Goal: Task Accomplishment & Management: Manage account settings

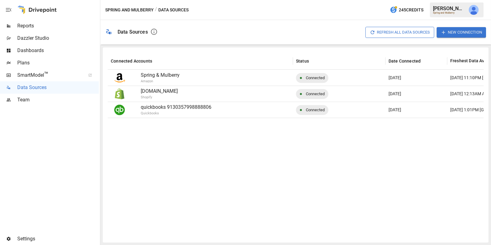
click at [54, 28] on span "Reports" at bounding box center [57, 25] width 81 height 7
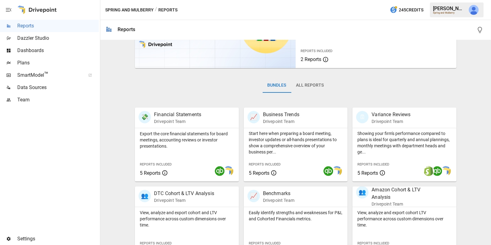
scroll to position [153, 0]
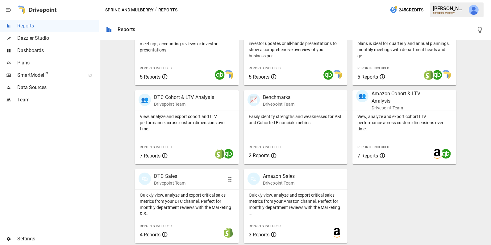
click at [188, 197] on p "Quickly view, analyze and export critical sales metrics from your DTC channel. …" at bounding box center [187, 204] width 94 height 25
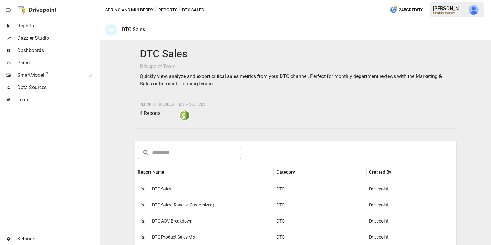
click at [189, 193] on div "🛍 DTC Sales" at bounding box center [204, 189] width 139 height 16
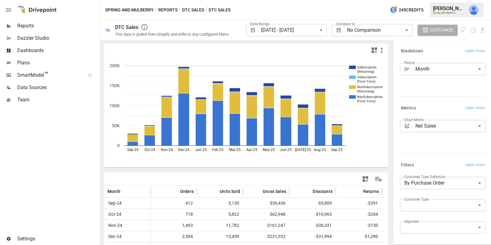
click at [295, 0] on body "**********" at bounding box center [245, 0] width 491 height 0
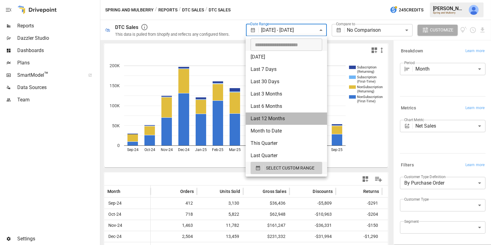
click at [281, 118] on li "Last 12 Months" at bounding box center [285, 119] width 81 height 12
type input "**********"
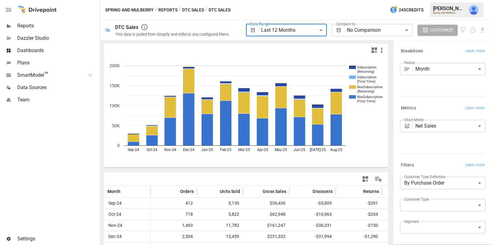
click at [361, 0] on body "**********" at bounding box center [245, 0] width 491 height 0
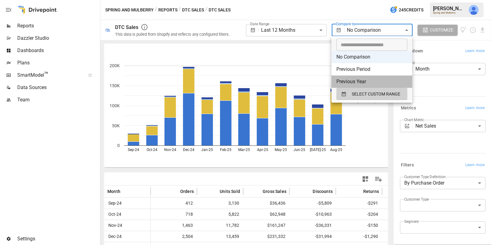
click at [368, 80] on li "Previous Year" at bounding box center [371, 82] width 81 height 12
type input "**********"
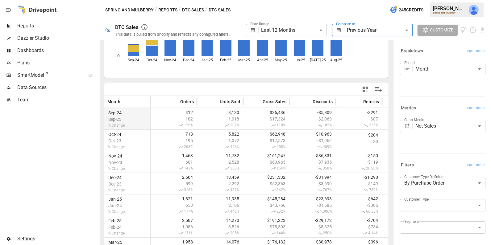
scroll to position [85, 0]
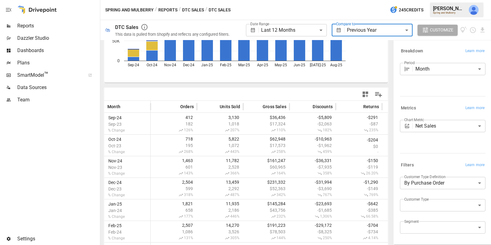
click at [364, 95] on icon "button" at bounding box center [365, 95] width 6 height 6
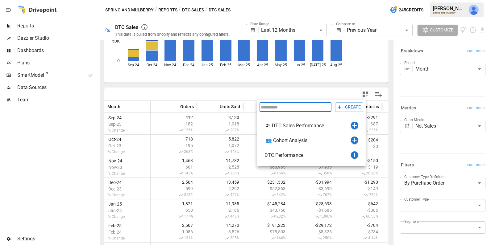
click at [176, 93] on div at bounding box center [245, 122] width 491 height 245
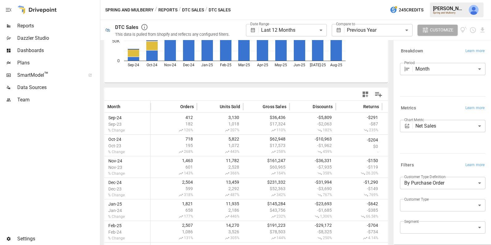
click at [52, 49] on span "Dashboards" at bounding box center [57, 50] width 81 height 7
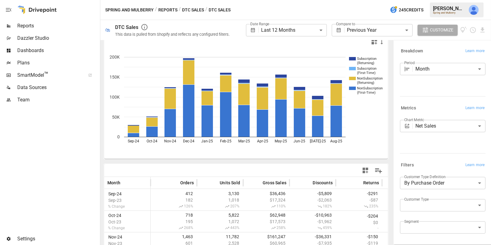
scroll to position [0, 0]
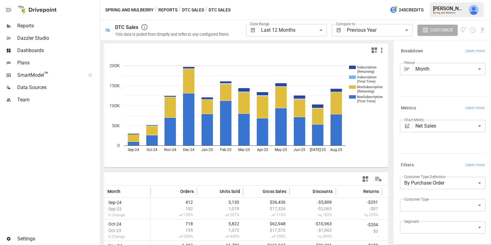
click at [368, 179] on icon "button" at bounding box center [364, 178] width 7 height 7
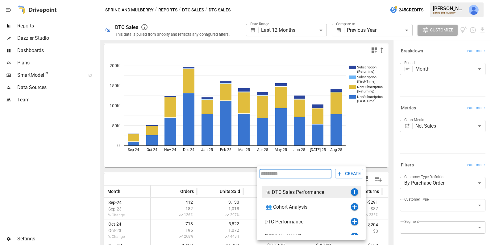
scroll to position [7, 0]
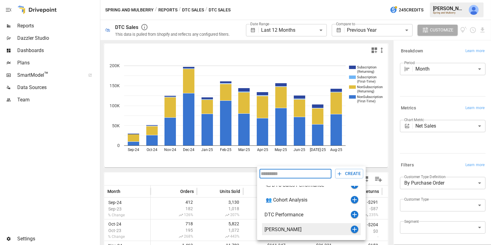
click at [353, 229] on icon "button" at bounding box center [354, 229] width 7 height 7
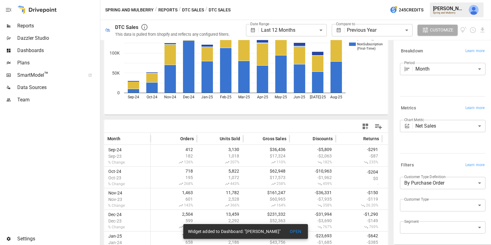
scroll to position [48, 0]
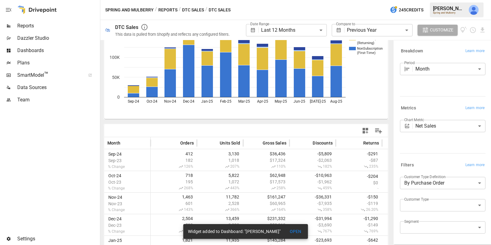
click at [269, 0] on body "**********" at bounding box center [245, 0] width 491 height 0
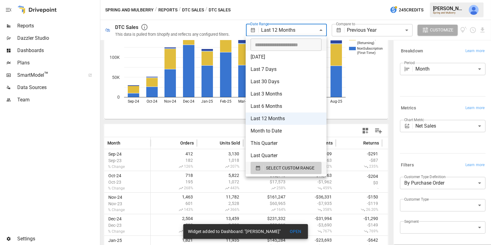
click at [192, 116] on div at bounding box center [245, 122] width 491 height 245
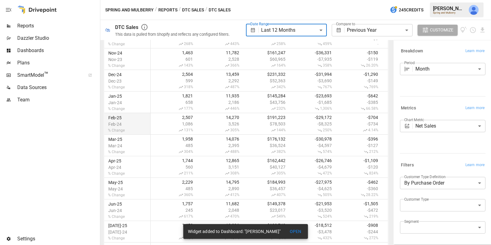
scroll to position [215, 0]
click at [311, 0] on body "**********" at bounding box center [245, 0] width 491 height 0
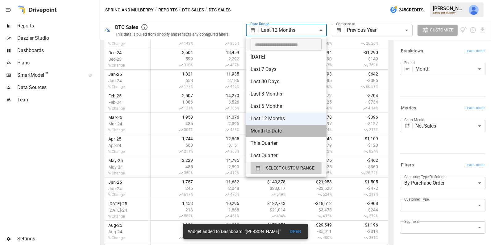
click at [287, 131] on li "Month to Date" at bounding box center [285, 131] width 81 height 12
type input "**********"
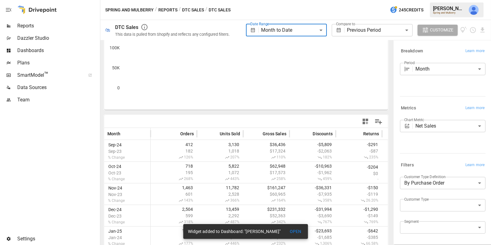
scroll to position [54, 0]
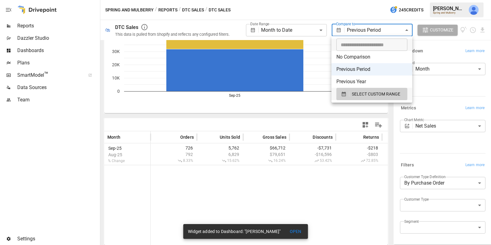
click at [369, 0] on body "**********" at bounding box center [245, 0] width 491 height 0
click at [365, 82] on li "Previous Year" at bounding box center [371, 82] width 81 height 12
type input "**********"
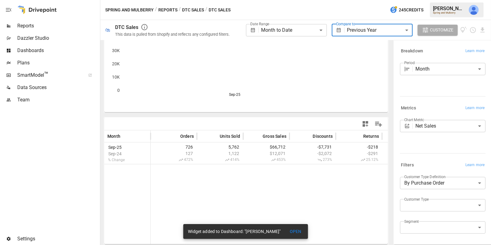
scroll to position [54, 0]
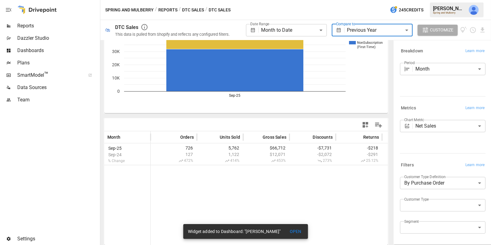
click at [286, 0] on body "**********" at bounding box center [245, 0] width 491 height 0
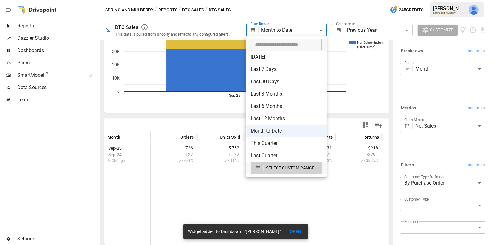
click at [285, 118] on li "Last 12 Months" at bounding box center [285, 119] width 81 height 12
type input "**********"
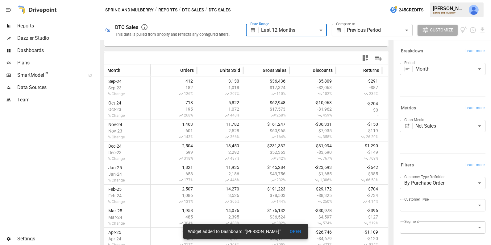
scroll to position [116, 0]
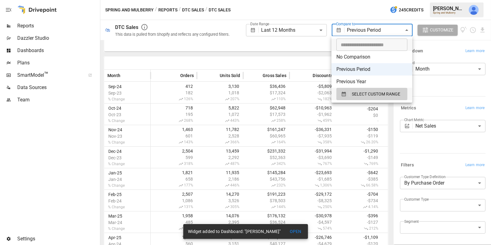
click at [357, 0] on body "**********" at bounding box center [245, 0] width 491 height 0
click at [362, 81] on li "Previous Year" at bounding box center [371, 82] width 81 height 12
type input "**********"
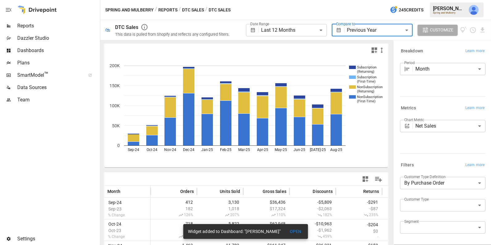
click at [287, 0] on body "**********" at bounding box center [245, 0] width 491 height 0
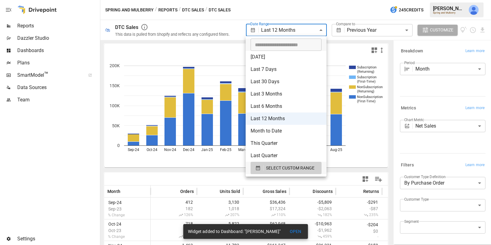
click at [68, 102] on div at bounding box center [245, 122] width 491 height 245
click at [267, 0] on body "**********" at bounding box center [245, 0] width 491 height 0
click at [274, 107] on li "Last 6 Months" at bounding box center [285, 106] width 81 height 12
type input "**********"
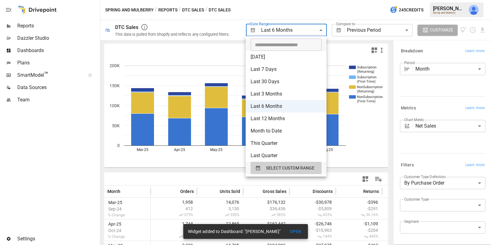
click at [285, 0] on body "**********" at bounding box center [245, 0] width 491 height 0
click at [347, 31] on div at bounding box center [245, 122] width 491 height 245
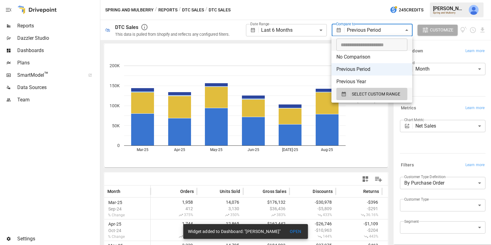
click at [361, 0] on body "**********" at bounding box center [245, 0] width 491 height 0
click at [360, 80] on li "Previous Year" at bounding box center [371, 82] width 81 height 12
type input "**********"
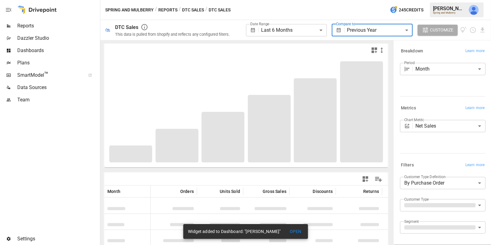
click at [298, 0] on body "**********" at bounding box center [245, 0] width 491 height 0
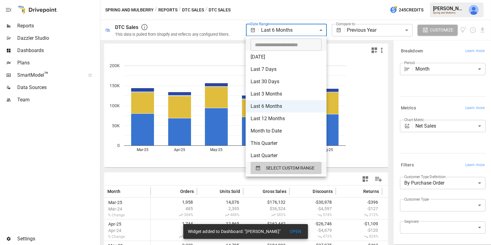
type input "**********"
click at [266, 45] on input "**********" at bounding box center [283, 45] width 67 height 12
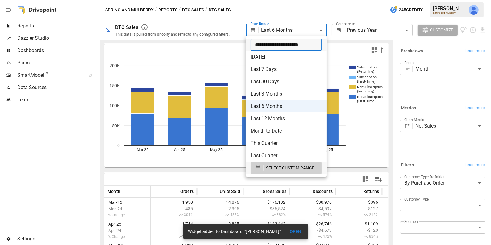
click at [266, 45] on input "**********" at bounding box center [283, 45] width 67 height 12
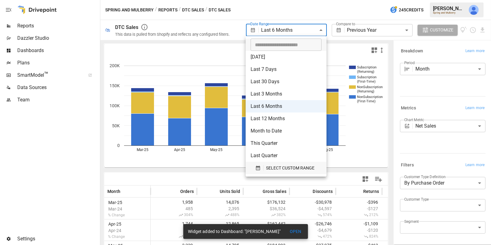
click at [283, 169] on span "SELECT CUSTOM RANGE" at bounding box center [290, 168] width 48 height 8
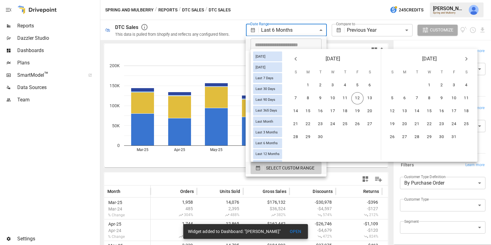
click at [293, 58] on icon "Previous month" at bounding box center [295, 58] width 7 height 7
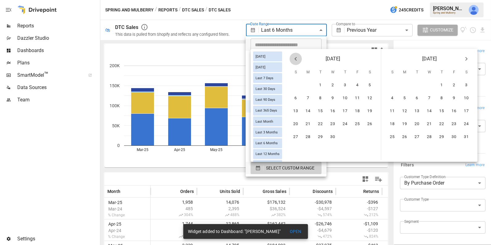
click at [293, 58] on icon "Previous month" at bounding box center [295, 58] width 7 height 7
click at [332, 84] on button "1" at bounding box center [332, 85] width 12 height 12
click at [465, 59] on icon "Next month" at bounding box center [465, 58] width 7 height 7
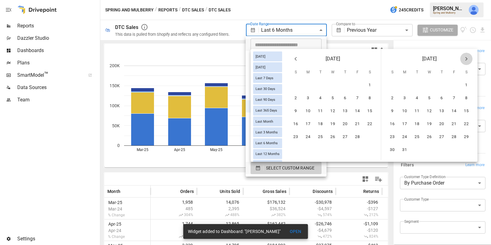
click at [465, 59] on icon "Next month" at bounding box center [465, 58] width 7 height 7
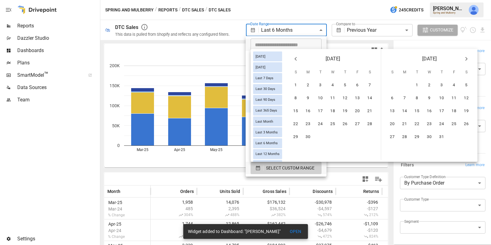
click at [465, 59] on icon "Next month" at bounding box center [465, 58] width 7 height 7
click at [453, 98] on button "12" at bounding box center [453, 98] width 12 height 12
type input "******"
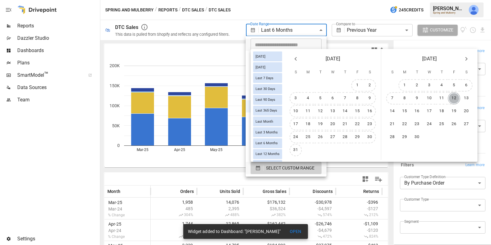
type input "**********"
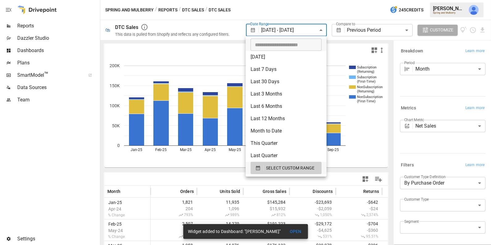
click at [89, 165] on div at bounding box center [245, 122] width 491 height 245
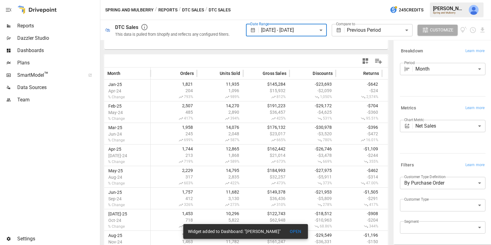
scroll to position [117, 0]
click at [366, 62] on icon "button" at bounding box center [364, 61] width 7 height 7
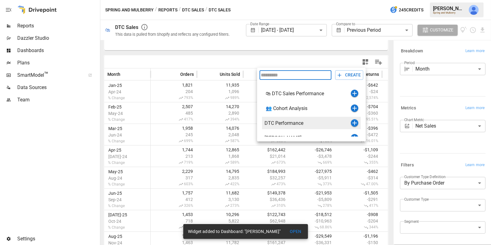
scroll to position [7, 0]
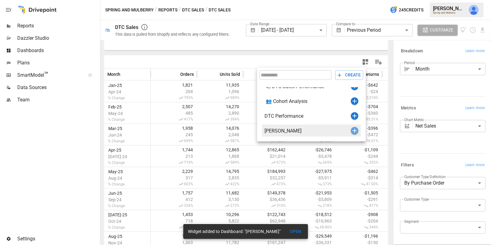
click at [354, 129] on icon "button" at bounding box center [354, 131] width 4 height 4
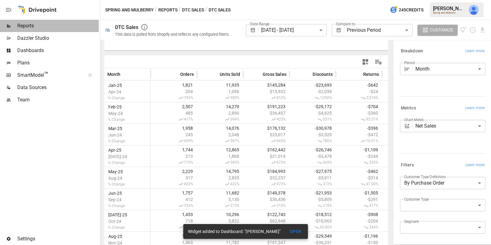
click at [67, 30] on div "Reports" at bounding box center [49, 26] width 99 height 12
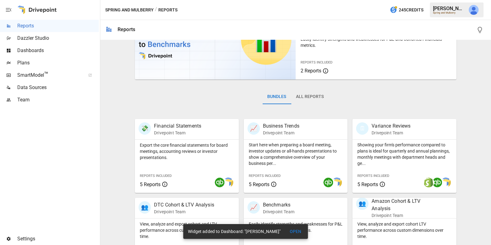
scroll to position [153, 0]
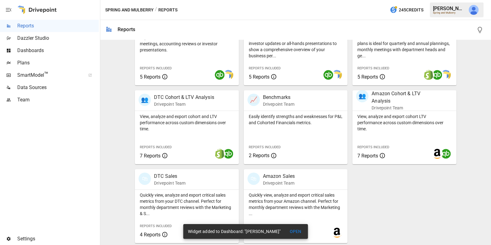
click at [35, 45] on div "Dashboards" at bounding box center [49, 50] width 99 height 12
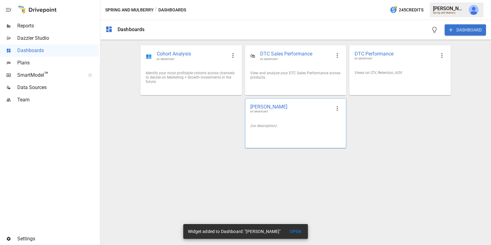
click at [284, 122] on div "(no description)" at bounding box center [295, 126] width 101 height 14
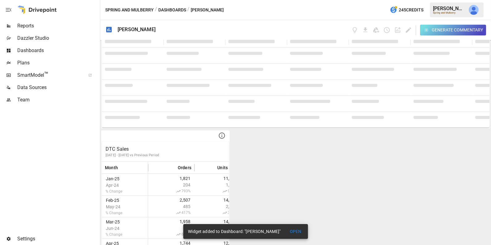
scroll to position [47, 0]
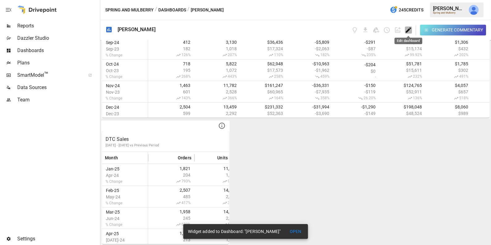
click at [409, 31] on icon "Edit dashboard" at bounding box center [408, 30] width 7 height 7
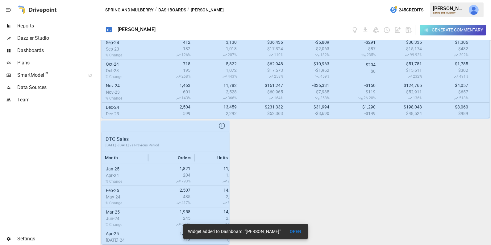
click at [297, 230] on button "OPEN" at bounding box center [296, 231] width 20 height 11
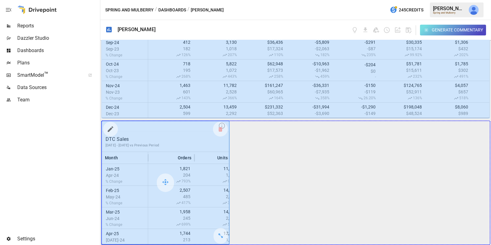
drag, startPoint x: 223, startPoint y: 237, endPoint x: 464, endPoint y: 222, distance: 241.3
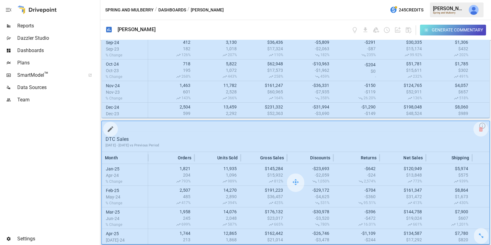
scroll to position [0, 0]
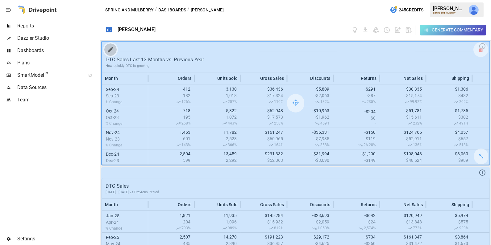
click at [111, 47] on icon "button" at bounding box center [110, 49] width 7 height 7
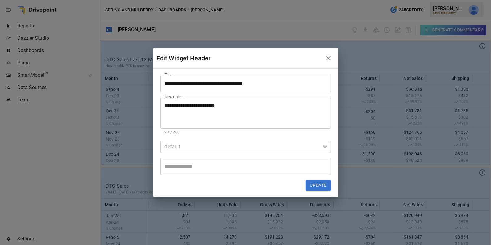
click at [213, 105] on textarea "**********" at bounding box center [246, 112] width 162 height 21
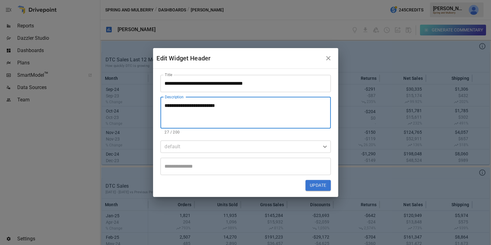
click at [213, 105] on textarea "**********" at bounding box center [246, 112] width 162 height 21
click at [329, 58] on icon "button" at bounding box center [328, 58] width 4 height 4
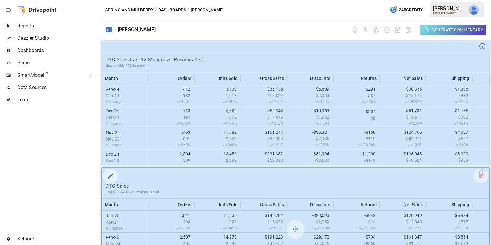
click at [112, 175] on icon "button" at bounding box center [110, 175] width 7 height 7
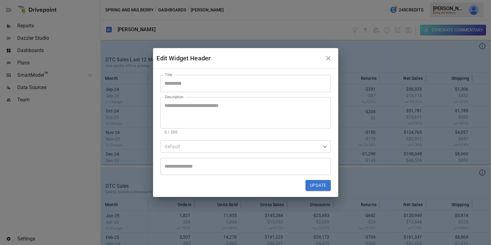
click at [192, 106] on textarea "Description" at bounding box center [246, 112] width 162 height 21
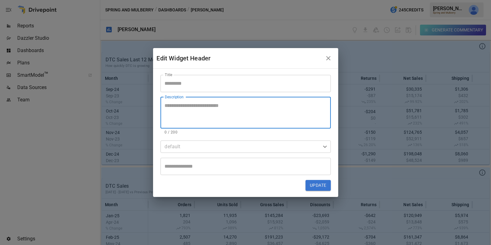
paste textarea "**********"
type textarea "**********"
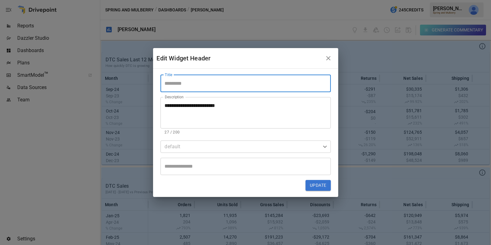
click at [185, 84] on input "Title" at bounding box center [245, 83] width 170 height 17
type input "**********"
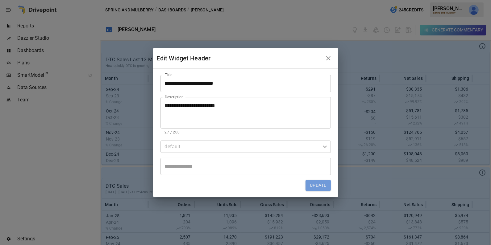
click at [317, 188] on button "Update" at bounding box center [317, 185] width 25 height 11
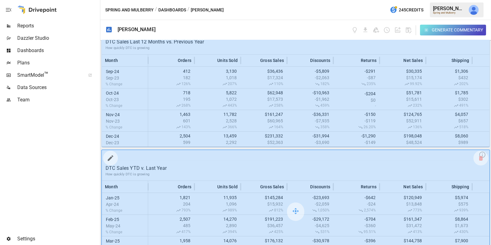
scroll to position [47, 0]
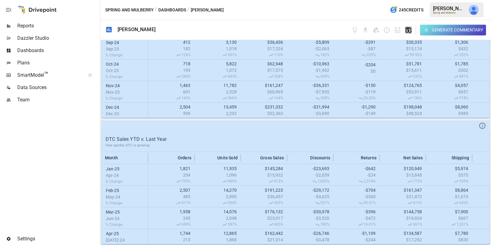
click at [407, 32] on icon "button" at bounding box center [409, 30] width 6 height 6
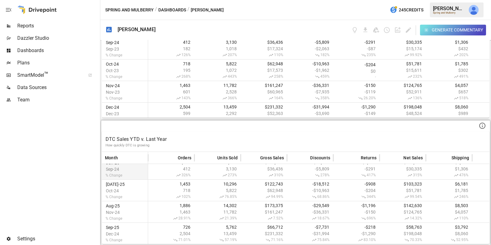
scroll to position [173, 0]
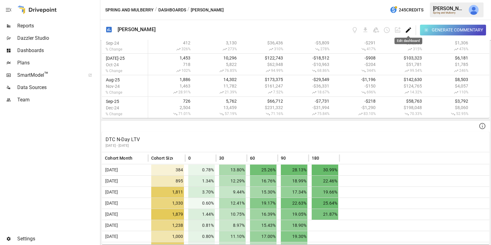
click at [408, 29] on icon "Edit dashboard" at bounding box center [408, 29] width 5 height 5
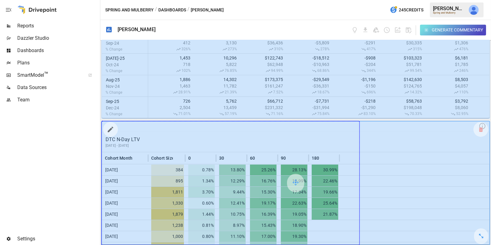
drag, startPoint x: 480, startPoint y: 233, endPoint x: 363, endPoint y: 231, distance: 117.5
click at [363, 231] on div at bounding box center [295, 183] width 387 height 123
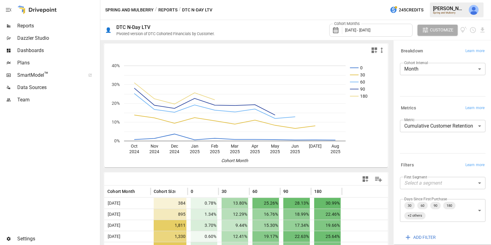
click at [53, 47] on span "Dashboards" at bounding box center [57, 50] width 81 height 7
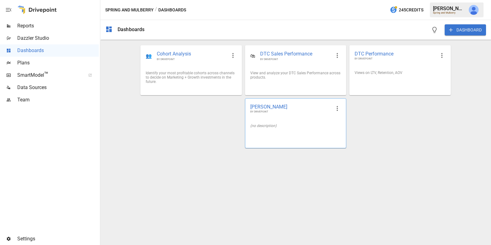
click at [282, 139] on div "[PERSON_NAME] BY DRIVEPOINT (no description)" at bounding box center [295, 123] width 101 height 50
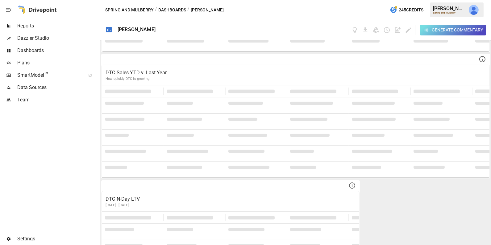
scroll to position [173, 0]
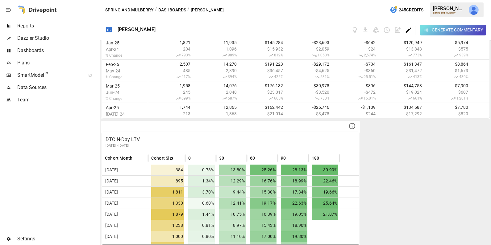
click at [408, 27] on icon "Edit dashboard" at bounding box center [408, 30] width 7 height 7
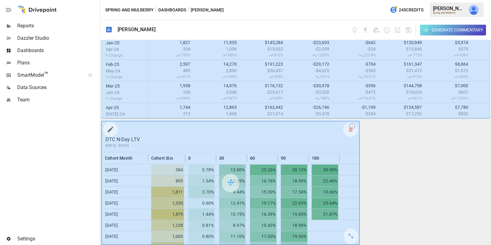
click at [109, 128] on icon "button" at bounding box center [111, 130] width 6 height 6
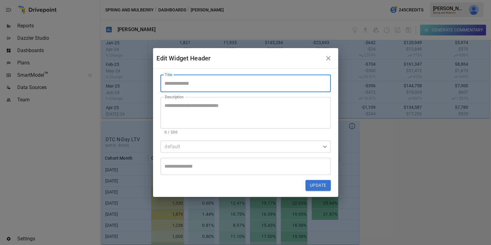
click at [185, 88] on input "Title" at bounding box center [245, 83] width 170 height 17
type input "**********"
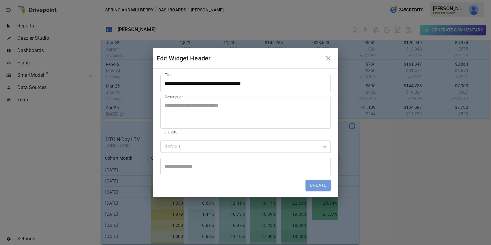
click at [315, 188] on button "Update" at bounding box center [317, 185] width 25 height 11
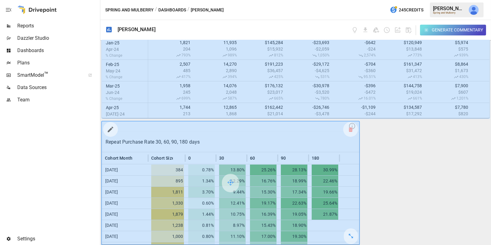
click at [110, 124] on button "button" at bounding box center [110, 129] width 12 height 12
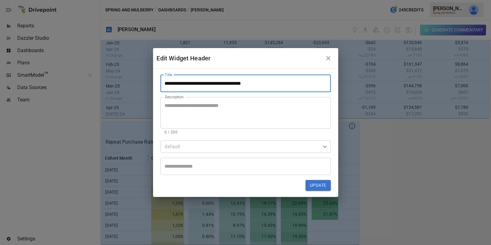
click at [164, 83] on input "**********" at bounding box center [245, 83] width 170 height 17
type input "**********"
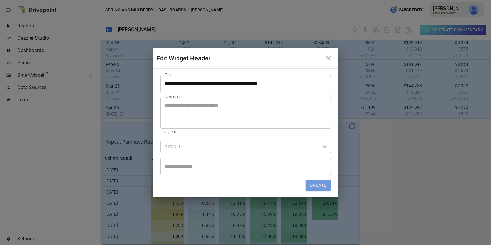
click at [319, 183] on button "Update" at bounding box center [317, 185] width 25 height 11
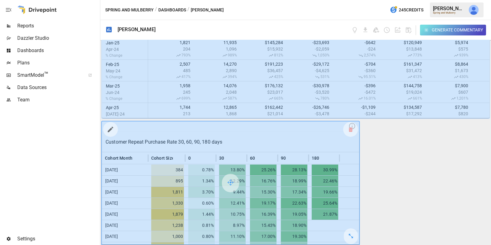
click at [110, 128] on icon "button" at bounding box center [111, 130] width 6 height 6
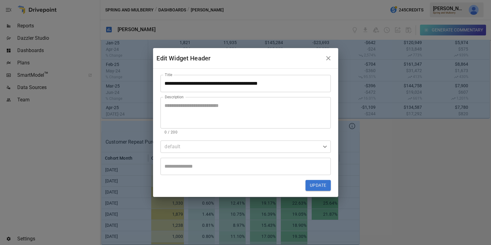
click at [209, 81] on input "**********" at bounding box center [245, 83] width 170 height 17
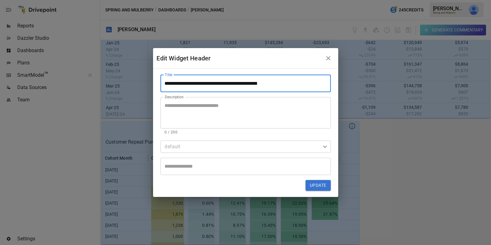
click at [209, 81] on input "**********" at bounding box center [245, 83] width 170 height 17
click at [203, 111] on textarea "Description" at bounding box center [246, 112] width 162 height 21
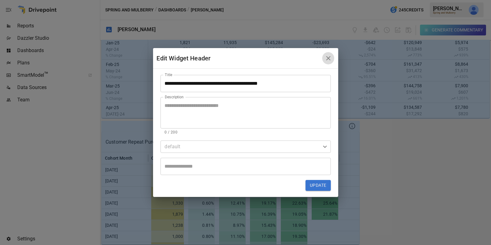
click at [327, 57] on icon "button" at bounding box center [327, 58] width 7 height 7
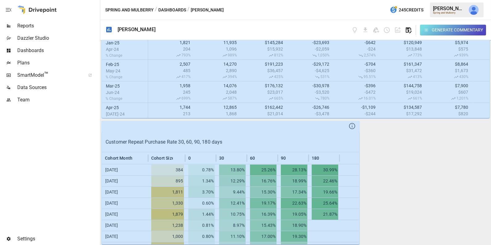
click at [408, 31] on icon "button" at bounding box center [409, 30] width 6 height 6
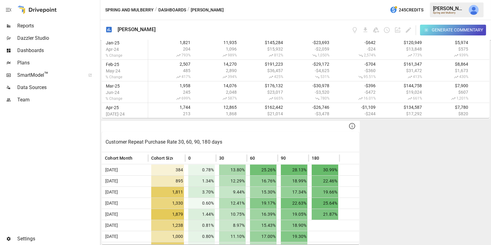
click at [52, 23] on span "Reports" at bounding box center [57, 25] width 81 height 7
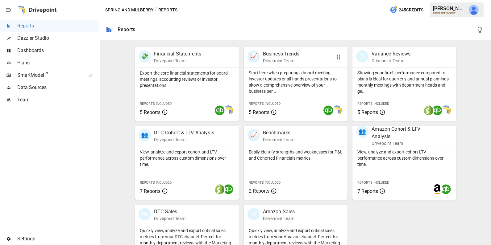
scroll to position [153, 0]
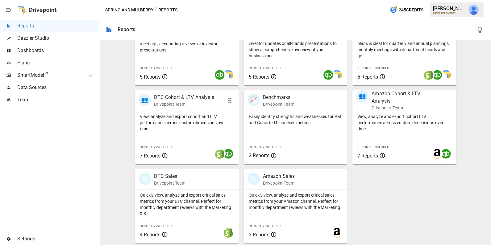
click at [175, 137] on div "View, analyze and export cohort and LTV performance across custom dimensions ov…" at bounding box center [187, 137] width 104 height 53
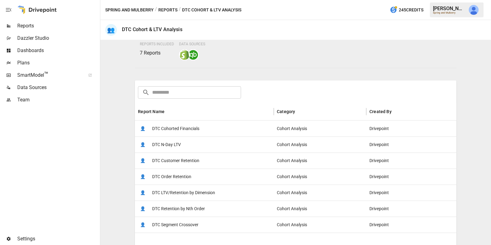
scroll to position [61, 0]
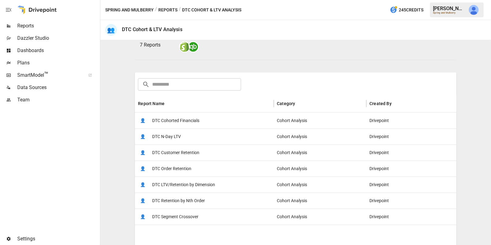
click at [206, 203] on div "👤 DTC Retention by Nth Order" at bounding box center [204, 201] width 139 height 16
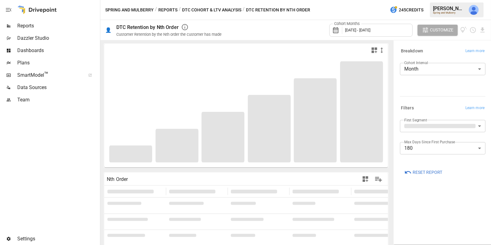
click at [420, 171] on span "Reset Report" at bounding box center [427, 173] width 30 height 8
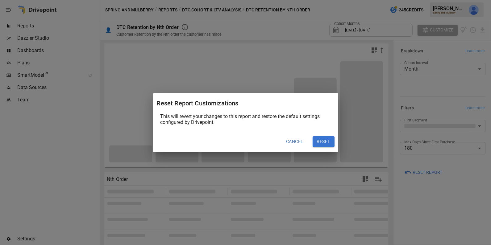
click at [328, 138] on button "Reset" at bounding box center [323, 141] width 22 height 11
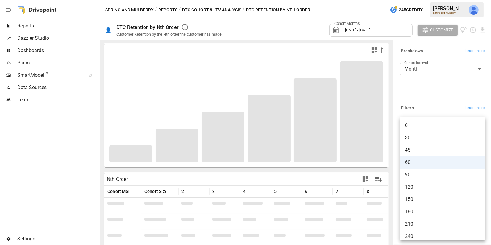
click at [427, 0] on body "Reports Dazzler Studio Dashboards Plans SmartModel ™ Data Sources Team Settings…" at bounding box center [245, 0] width 491 height 0
click at [423, 149] on span "45" at bounding box center [443, 149] width 76 height 7
type input "**"
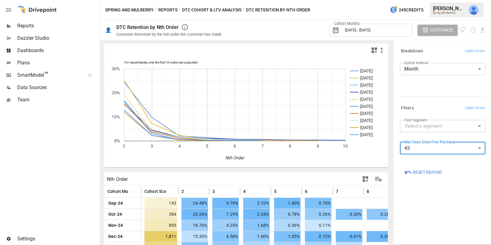
click at [367, 35] on div "Cohort Months [DATE] - [DATE]" at bounding box center [370, 30] width 83 height 13
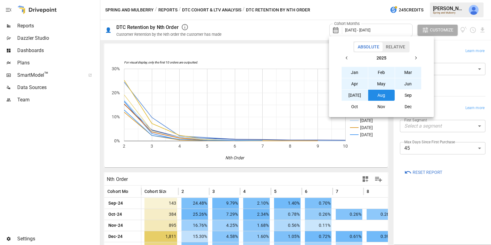
click at [395, 47] on button "Relative" at bounding box center [395, 46] width 26 height 9
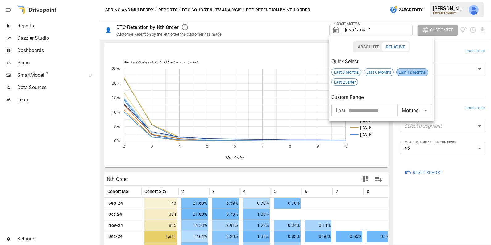
click at [406, 71] on span "Last 12 Months" at bounding box center [411, 72] width 31 height 5
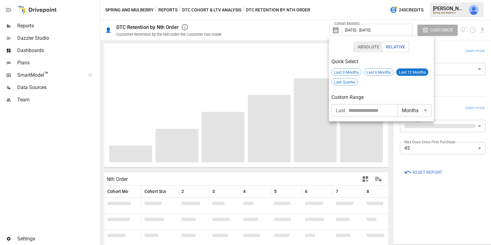
click at [413, 197] on div at bounding box center [245, 122] width 491 height 245
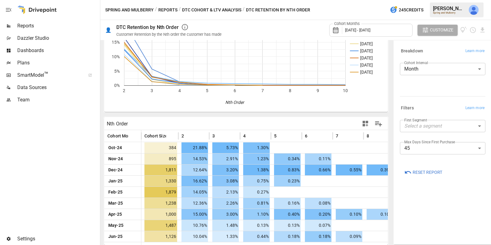
click at [365, 123] on icon "button" at bounding box center [364, 123] width 7 height 7
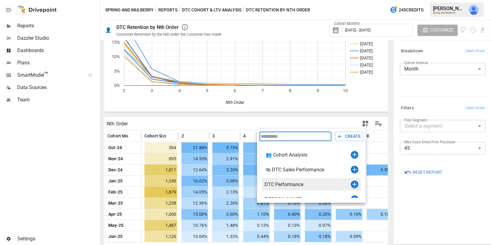
scroll to position [7, 0]
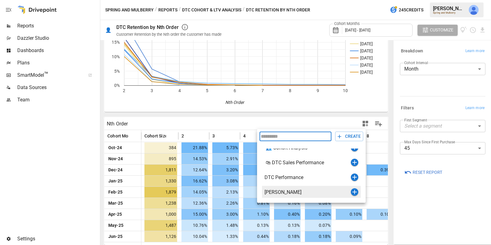
click at [353, 190] on icon "button" at bounding box center [354, 191] width 7 height 7
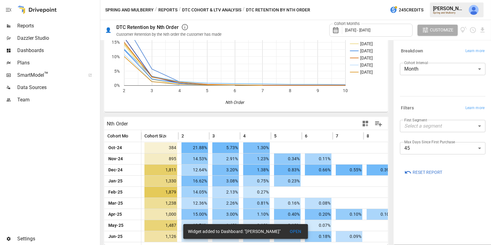
click at [43, 24] on span "Reports" at bounding box center [57, 25] width 81 height 7
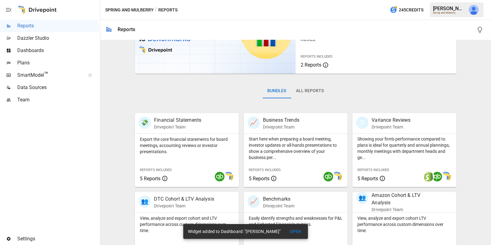
scroll to position [153, 0]
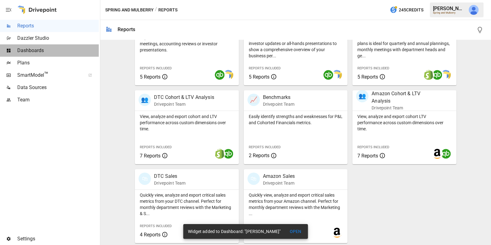
click at [50, 50] on span "Dashboards" at bounding box center [57, 50] width 81 height 7
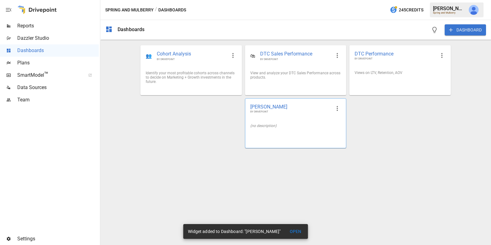
click at [298, 124] on div "(no description)" at bounding box center [295, 126] width 91 height 4
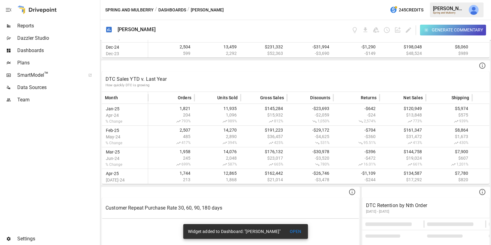
scroll to position [173, 0]
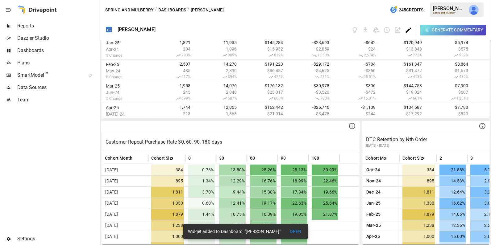
click at [410, 28] on icon "Edit dashboard" at bounding box center [408, 29] width 5 height 5
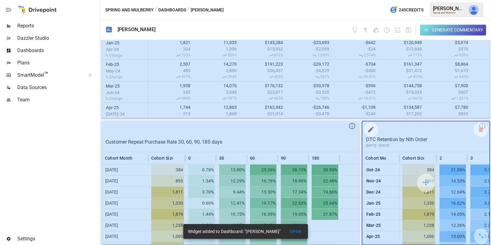
drag, startPoint x: 480, startPoint y: 233, endPoint x: 491, endPoint y: 233, distance: 11.1
click at [490, 0] on html "Reports Dazzler Studio Dashboards Plans SmartModel ™ Data Sources Team Settings…" at bounding box center [245, 0] width 491 height 0
click at [369, 127] on icon "button" at bounding box center [370, 129] width 7 height 7
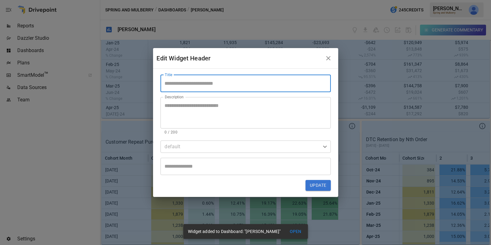
click at [213, 85] on input "Title" at bounding box center [245, 83] width 170 height 17
type input "*"
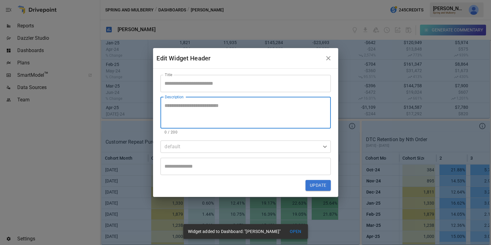
click at [191, 103] on textarea "Description" at bounding box center [246, 112] width 162 height 21
paste textarea "**********"
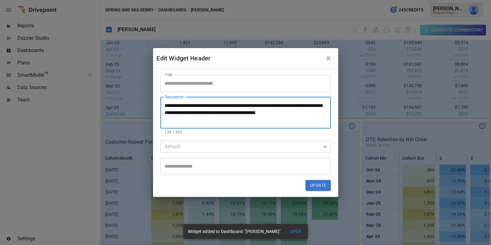
drag, startPoint x: 226, startPoint y: 106, endPoint x: 162, endPoint y: 106, distance: 63.8
click at [162, 106] on div "**********" at bounding box center [245, 112] width 170 height 31
type textarea "**********"
click at [193, 82] on input "Title" at bounding box center [245, 83] width 170 height 17
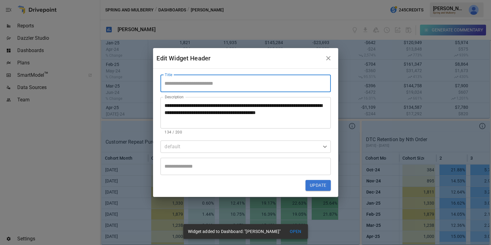
paste input "**********"
type input "**********"
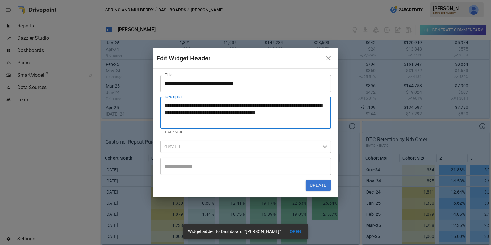
drag, startPoint x: 285, startPoint y: 106, endPoint x: 142, endPoint y: 97, distance: 143.4
click at [142, 97] on div "**********" at bounding box center [245, 122] width 491 height 245
click at [237, 106] on textarea "**********" at bounding box center [246, 112] width 162 height 21
drag, startPoint x: 292, startPoint y: 107, endPoint x: 280, endPoint y: 107, distance: 11.7
click at [280, 107] on textarea "**********" at bounding box center [246, 112] width 162 height 21
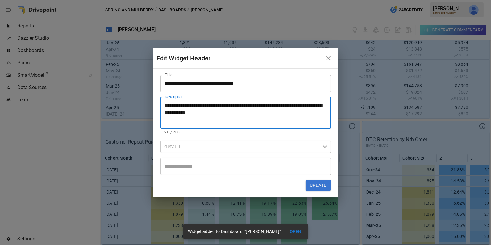
click at [280, 107] on textarea "**********" at bounding box center [246, 112] width 162 height 21
drag, startPoint x: 293, startPoint y: 107, endPoint x: 278, endPoint y: 107, distance: 14.2
click at [278, 107] on textarea "**********" at bounding box center [246, 112] width 162 height 21
drag, startPoint x: 281, startPoint y: 106, endPoint x: 265, endPoint y: 106, distance: 16.0
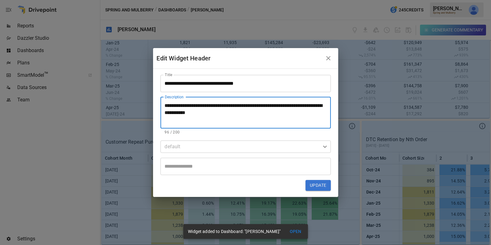
click at [265, 106] on textarea "**********" at bounding box center [246, 112] width 162 height 21
click at [227, 113] on textarea "**********" at bounding box center [246, 112] width 162 height 21
type textarea "**********"
click at [318, 185] on button "Update" at bounding box center [317, 185] width 25 height 11
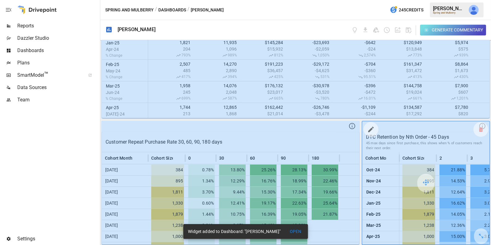
click at [369, 130] on icon "button" at bounding box center [371, 130] width 6 height 6
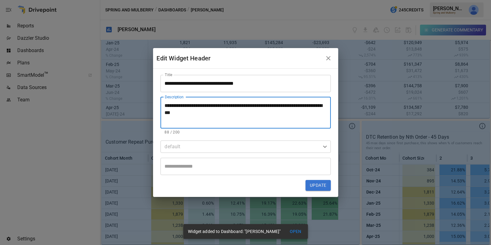
click at [216, 111] on textarea "**********" at bounding box center [246, 112] width 162 height 21
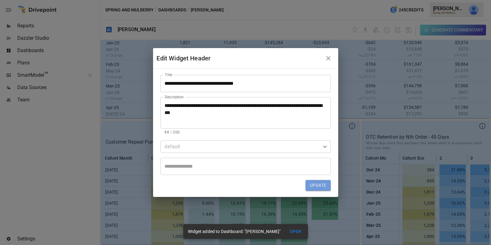
click at [313, 188] on button "Update" at bounding box center [317, 185] width 25 height 11
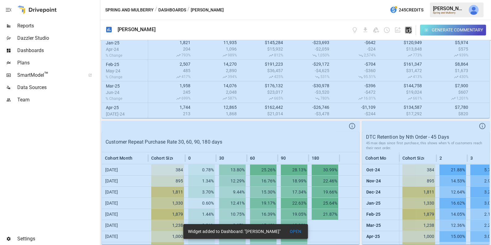
click at [407, 29] on icon "button" at bounding box center [408, 30] width 7 height 7
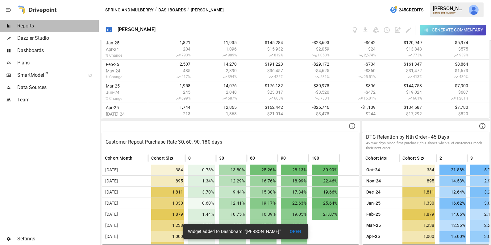
click at [61, 27] on span "Reports" at bounding box center [57, 25] width 81 height 7
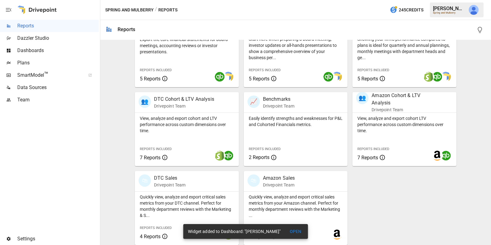
scroll to position [153, 0]
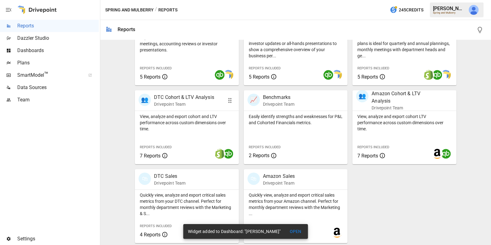
click at [190, 133] on div "View, analyze and export cohort and LTV performance across custom dimensions ov…" at bounding box center [187, 137] width 104 height 53
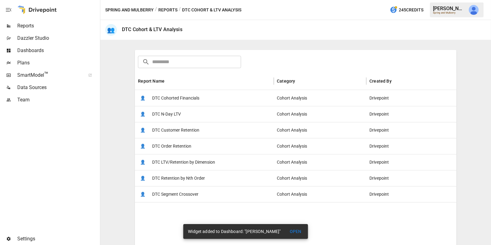
scroll to position [133, 0]
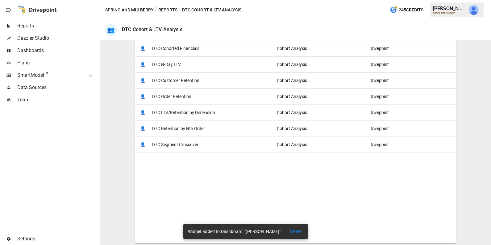
click at [191, 133] on span "DTC Retention by Nth Order" at bounding box center [178, 129] width 53 height 16
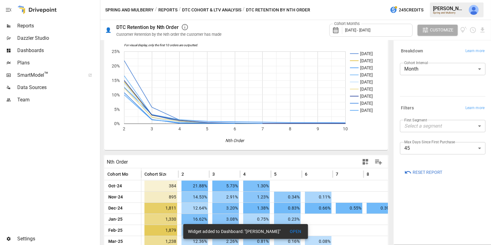
scroll to position [56, 0]
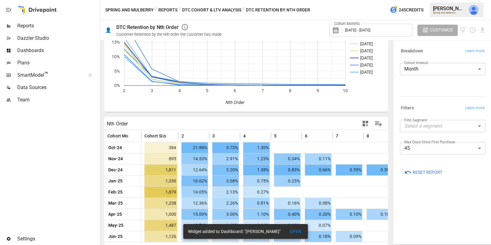
click at [418, 0] on body "Reports Dazzler Studio Dashboards Plans SmartModel ™ Data Sources Team Settings…" at bounding box center [245, 0] width 491 height 0
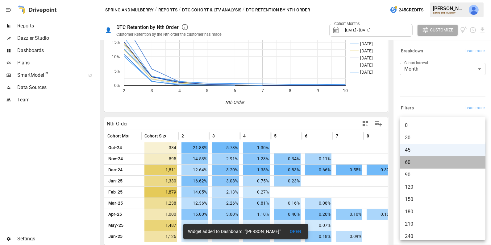
click at [422, 164] on span "60" at bounding box center [443, 162] width 76 height 7
type input "**"
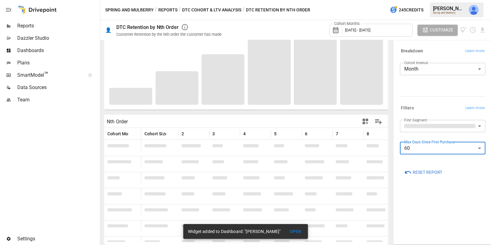
scroll to position [56, 0]
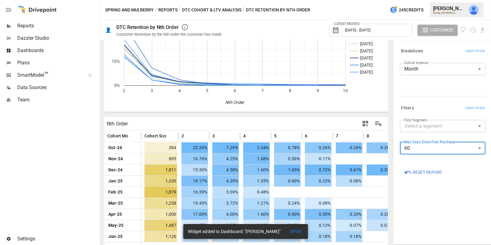
click at [365, 121] on icon "button" at bounding box center [365, 124] width 6 height 6
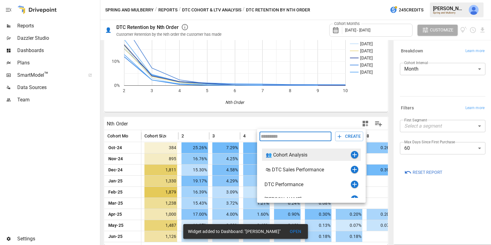
scroll to position [7, 0]
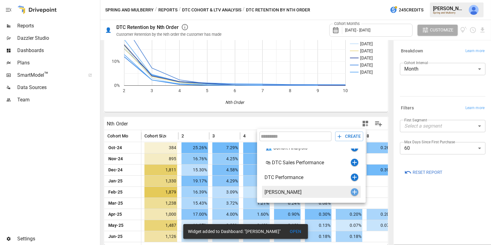
click at [355, 192] on icon "button" at bounding box center [354, 192] width 4 height 4
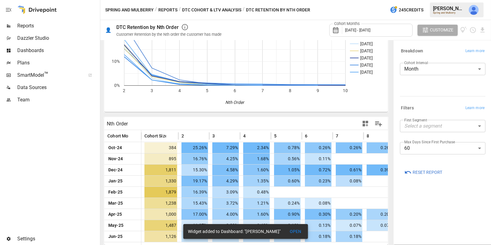
click at [51, 24] on span "Reports" at bounding box center [57, 25] width 81 height 7
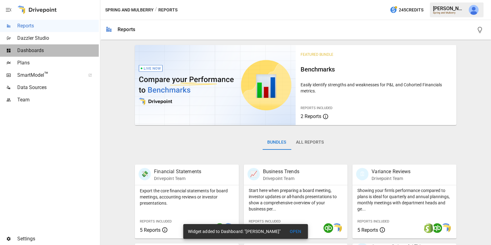
click at [48, 48] on span "Dashboards" at bounding box center [57, 50] width 81 height 7
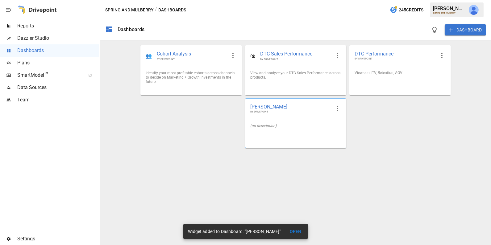
click at [321, 129] on div "(no description)" at bounding box center [295, 126] width 101 height 14
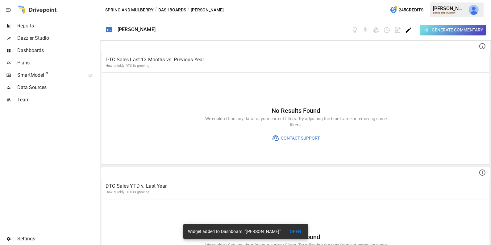
click at [408, 31] on icon "Edit dashboard" at bounding box center [408, 30] width 7 height 7
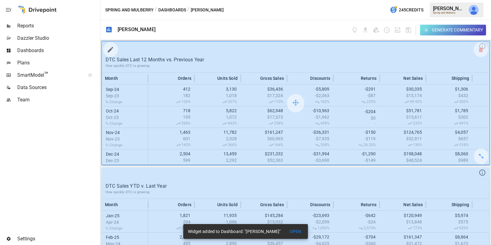
scroll to position [299, 0]
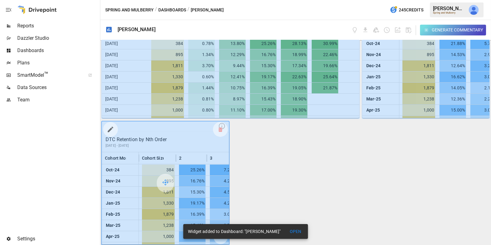
click at [110, 130] on icon "button" at bounding box center [111, 130] width 6 height 6
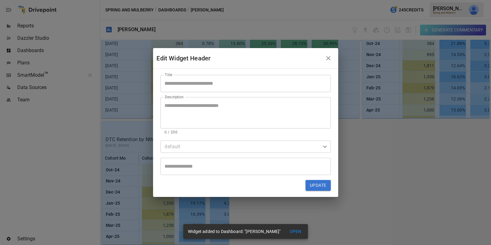
click at [213, 108] on textarea "Description" at bounding box center [246, 112] width 162 height 21
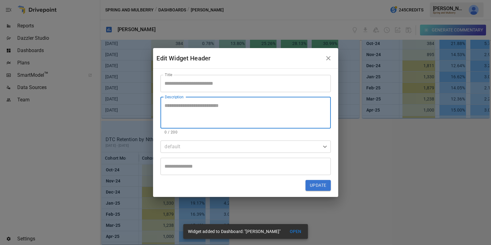
paste textarea "**********"
drag, startPoint x: 169, startPoint y: 106, endPoint x: 155, endPoint y: 106, distance: 14.2
click at [155, 106] on div "**********" at bounding box center [245, 133] width 185 height 128
type textarea "**********"
click at [178, 84] on input "Title" at bounding box center [245, 83] width 170 height 17
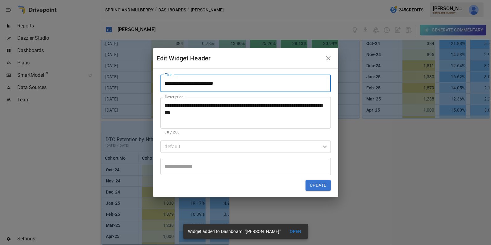
type input "**********"
click at [317, 186] on button "Update" at bounding box center [317, 185] width 25 height 11
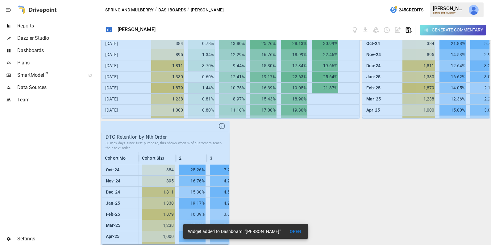
click at [408, 29] on icon "button" at bounding box center [409, 30] width 6 height 6
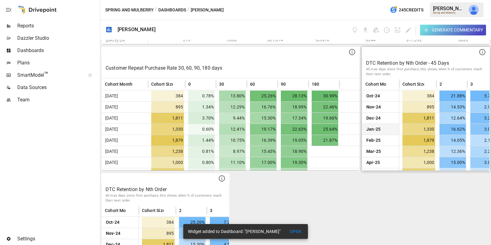
scroll to position [245, 0]
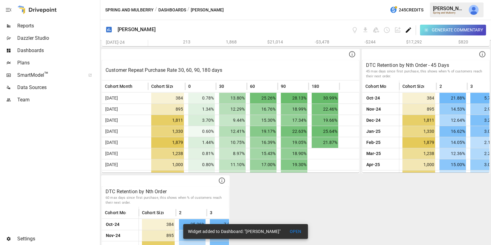
click at [407, 28] on icon "Edit dashboard" at bounding box center [408, 30] width 7 height 7
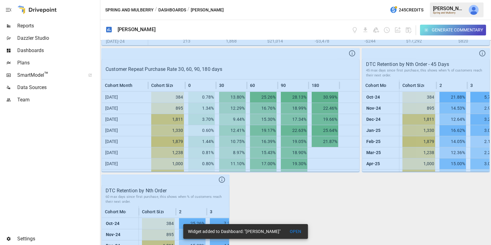
scroll to position [299, 0]
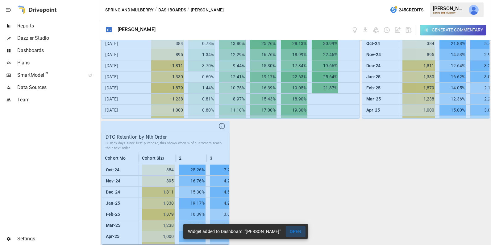
click at [296, 230] on button "OPEN" at bounding box center [296, 231] width 20 height 11
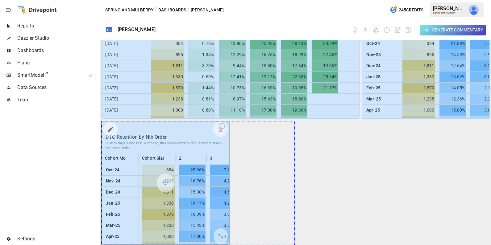
drag, startPoint x: 219, startPoint y: 235, endPoint x: 287, endPoint y: 233, distance: 68.2
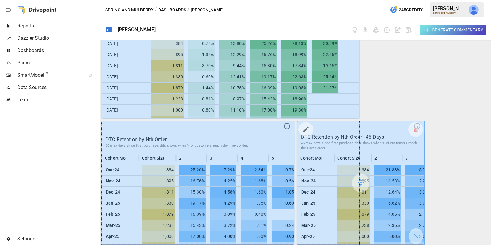
drag, startPoint x: 286, startPoint y: 231, endPoint x: 487, endPoint y: 208, distance: 202.4
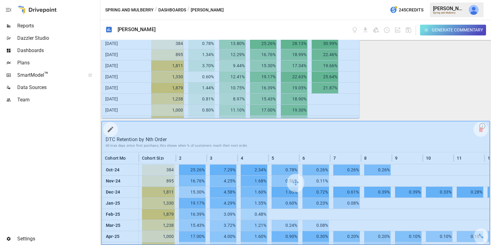
scroll to position [426, 0]
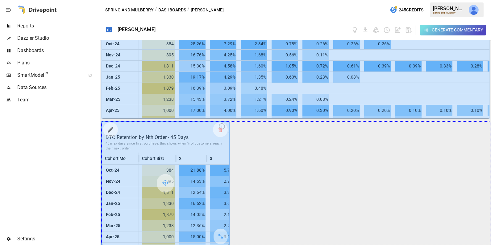
drag, startPoint x: 221, startPoint y: 236, endPoint x: 487, endPoint y: 228, distance: 266.3
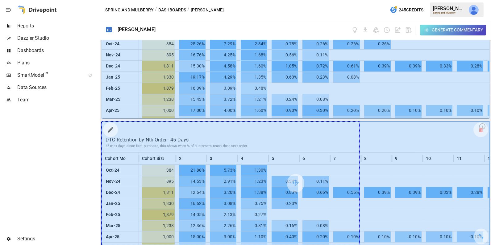
drag, startPoint x: 481, startPoint y: 234, endPoint x: 383, endPoint y: 234, distance: 98.1
click at [383, 234] on div at bounding box center [295, 183] width 387 height 123
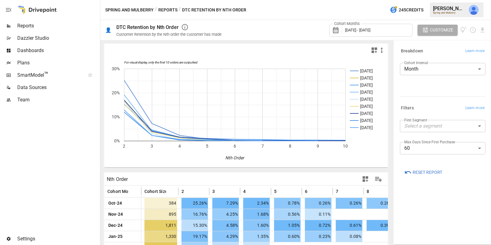
click at [50, 50] on span "Dashboards" at bounding box center [57, 50] width 81 height 7
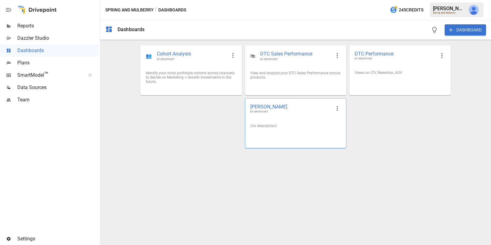
click at [297, 120] on div "(no description)" at bounding box center [295, 126] width 101 height 14
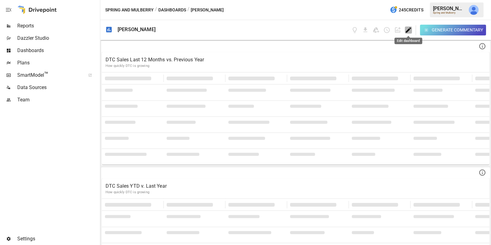
click at [406, 32] on icon "Edit dashboard" at bounding box center [408, 29] width 5 height 5
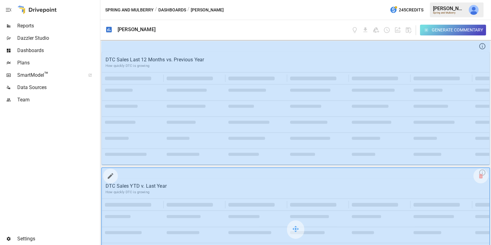
scroll to position [426, 0]
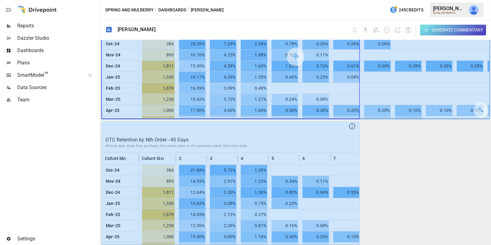
drag, startPoint x: 480, startPoint y: 109, endPoint x: 383, endPoint y: 109, distance: 96.5
click at [383, 109] on div at bounding box center [295, 56] width 387 height 123
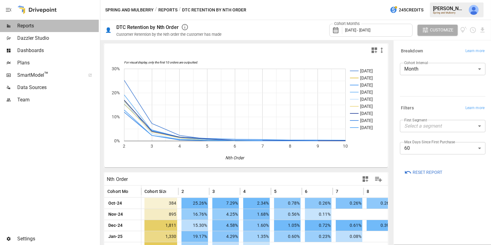
click at [68, 25] on span "Reports" at bounding box center [57, 25] width 81 height 7
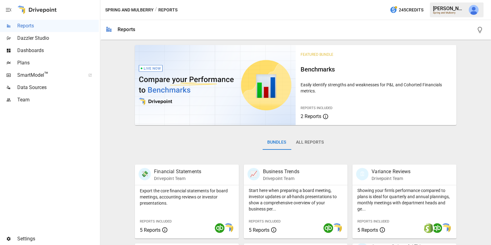
click at [56, 49] on span "Dashboards" at bounding box center [57, 50] width 81 height 7
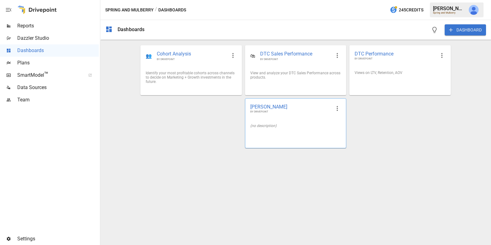
click at [289, 121] on div "(no description)" at bounding box center [295, 126] width 101 height 14
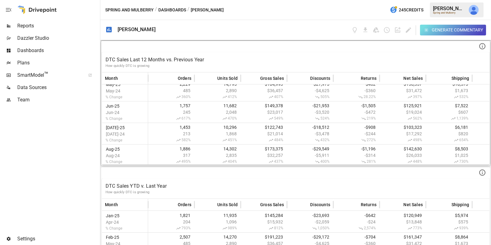
scroll to position [178, 0]
click at [412, 30] on div "Generate Commentary" at bounding box center [418, 30] width 135 height 11
click at [411, 30] on div "Generate Commentary" at bounding box center [418, 30] width 135 height 11
click at [410, 29] on icon "Edit dashboard" at bounding box center [408, 30] width 7 height 7
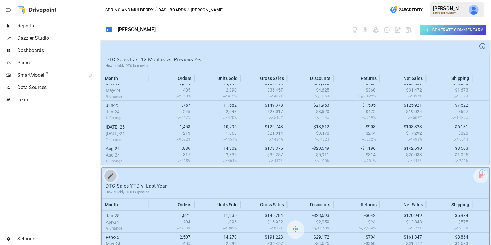
click at [109, 174] on icon "button" at bounding box center [110, 175] width 7 height 7
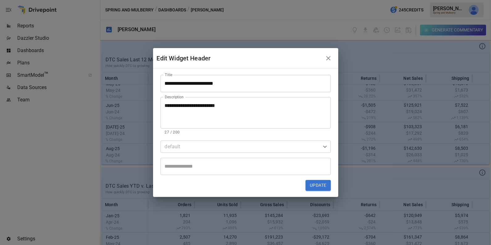
click at [201, 83] on input "**********" at bounding box center [245, 83] width 170 height 17
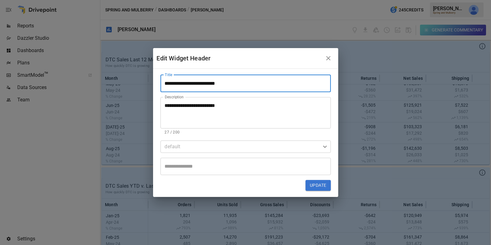
type input "**********"
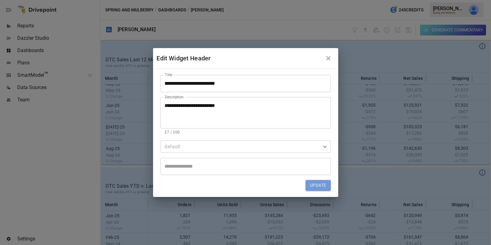
click at [312, 185] on button "Update" at bounding box center [317, 185] width 25 height 11
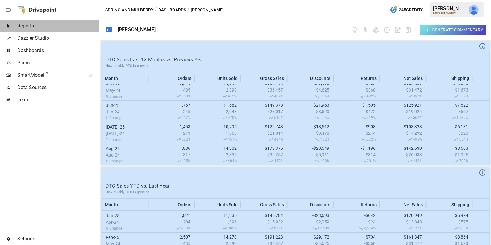
click at [43, 28] on span "Reports" at bounding box center [57, 25] width 81 height 7
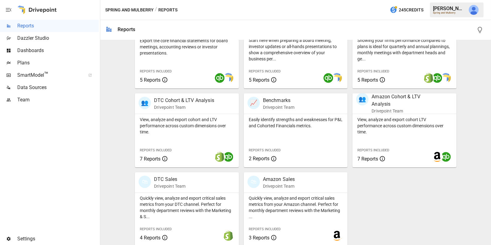
scroll to position [153, 0]
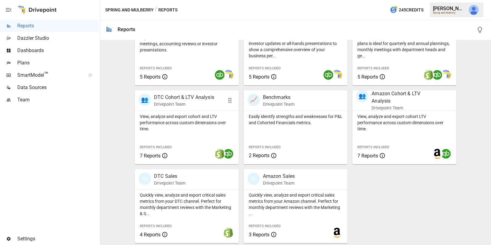
click at [208, 120] on p "View, analyze and export cohort and LTV performance across custom dimensions ov…" at bounding box center [187, 122] width 94 height 19
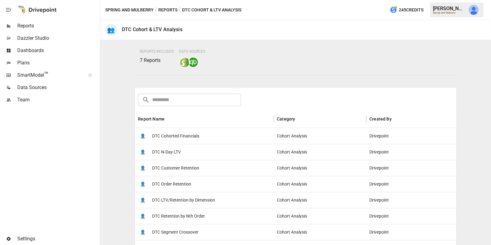
scroll to position [64, 0]
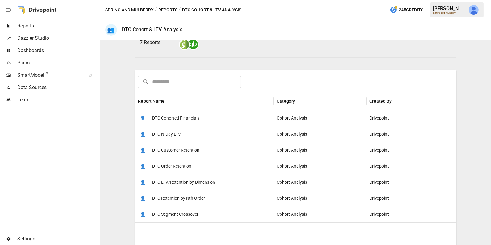
click at [201, 152] on div "👤 DTC Customer Retention" at bounding box center [204, 150] width 139 height 16
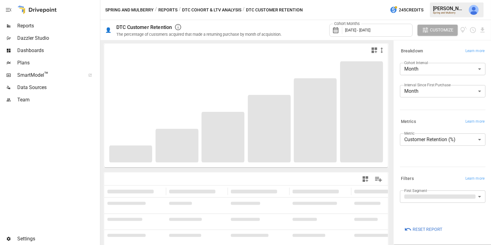
click at [370, 27] on div "Cohort Months [DATE] - [DATE]" at bounding box center [370, 30] width 83 height 13
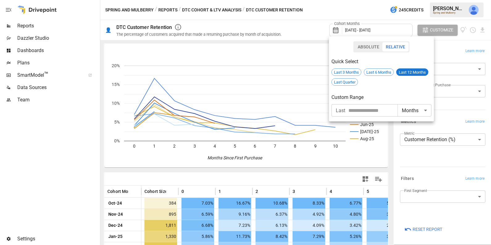
click at [345, 177] on div at bounding box center [245, 122] width 491 height 245
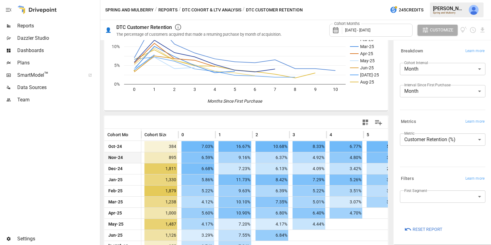
scroll to position [78, 0]
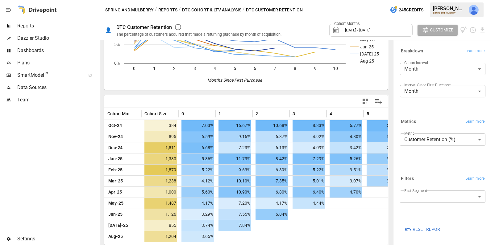
click at [370, 30] on span "[DATE] - [DATE]" at bounding box center [357, 30] width 25 height 5
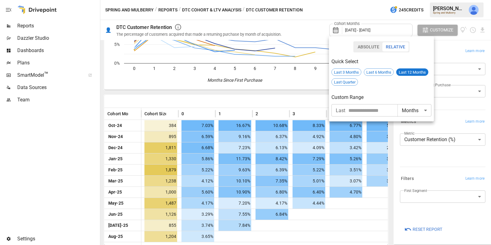
click at [305, 93] on div at bounding box center [245, 122] width 491 height 245
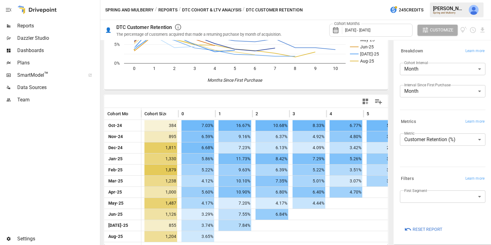
click at [368, 101] on icon "button" at bounding box center [364, 101] width 7 height 7
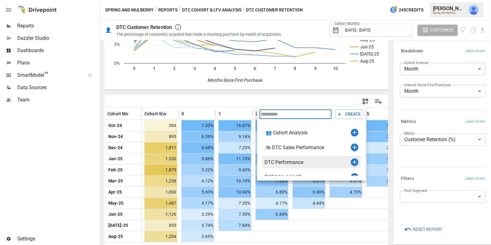
scroll to position [7, 0]
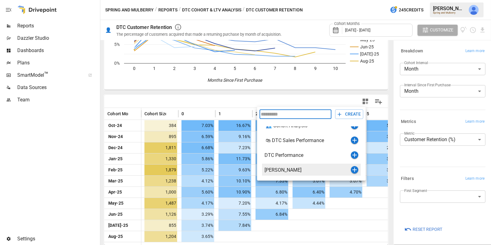
click at [355, 170] on icon "button" at bounding box center [354, 169] width 7 height 7
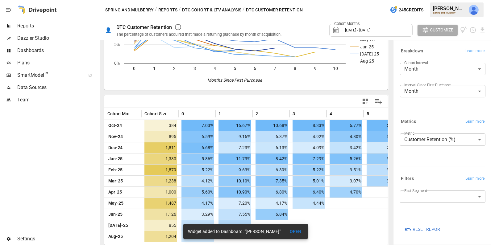
click at [47, 27] on span "Reports" at bounding box center [57, 25] width 81 height 7
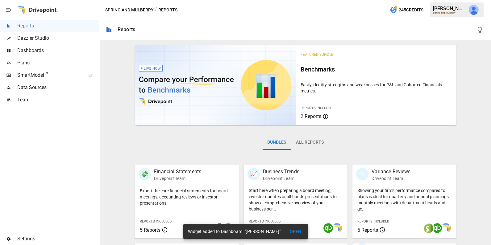
scroll to position [7, 0]
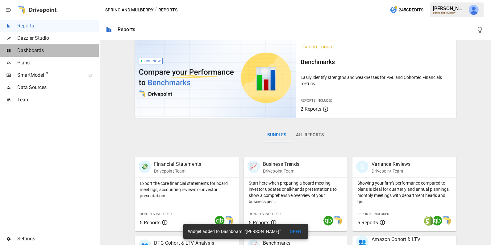
click at [45, 52] on span "Dashboards" at bounding box center [57, 50] width 81 height 7
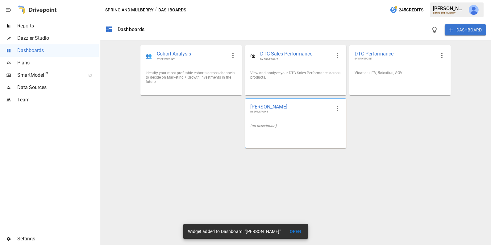
click at [285, 131] on div "(no description)" at bounding box center [295, 126] width 101 height 14
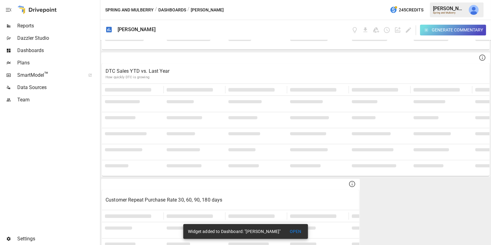
scroll to position [426, 0]
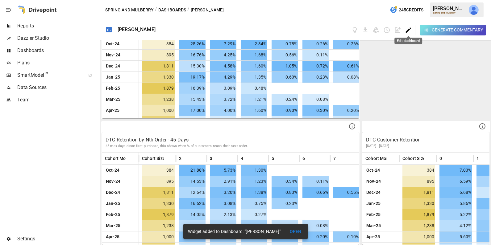
click at [408, 30] on icon "Edit dashboard" at bounding box center [408, 29] width 5 height 5
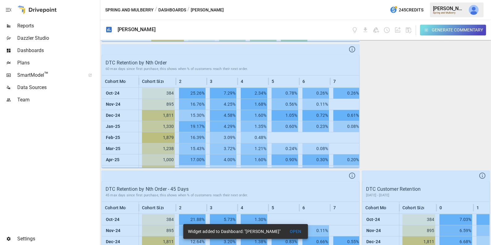
scroll to position [378, 0]
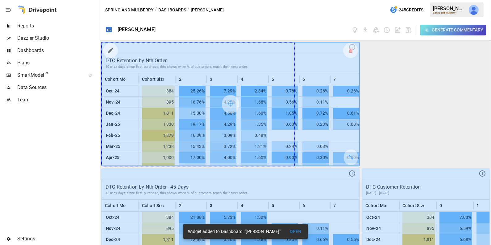
drag, startPoint x: 351, startPoint y: 154, endPoint x: 319, endPoint y: 149, distance: 32.1
click at [319, 149] on div at bounding box center [230, 104] width 257 height 123
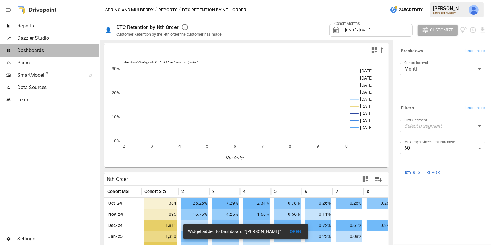
click at [77, 48] on span "Dashboards" at bounding box center [57, 50] width 81 height 7
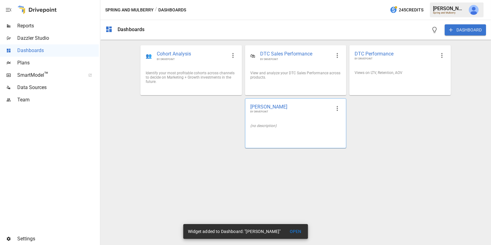
click at [298, 119] on div "(no description)" at bounding box center [295, 126] width 101 height 14
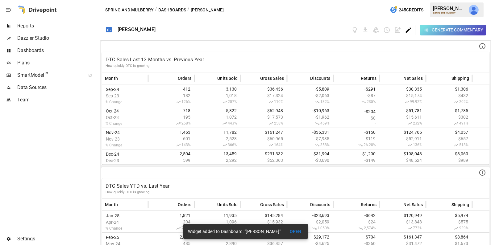
click at [409, 29] on icon "Edit dashboard" at bounding box center [408, 29] width 5 height 5
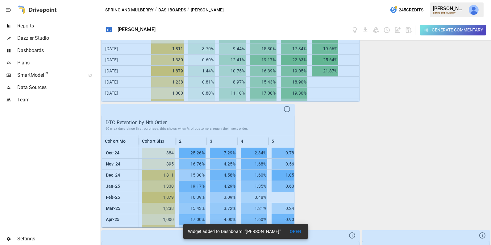
scroll to position [426, 0]
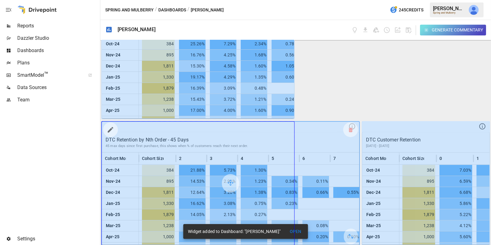
drag, startPoint x: 352, startPoint y: 237, endPoint x: 322, endPoint y: 232, distance: 30.3
click at [322, 232] on div at bounding box center [230, 183] width 257 height 123
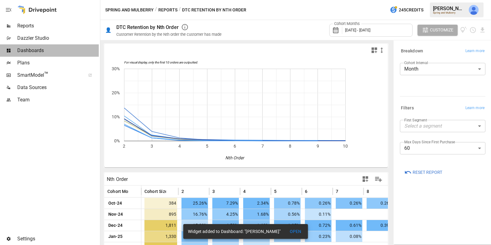
click at [62, 51] on span "Dashboards" at bounding box center [57, 50] width 81 height 7
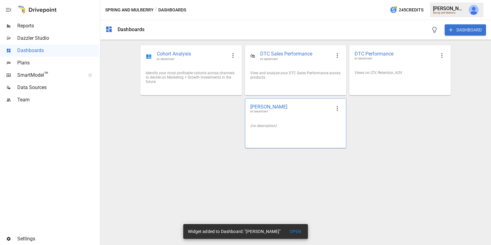
click at [302, 122] on div "(no description)" at bounding box center [295, 126] width 101 height 14
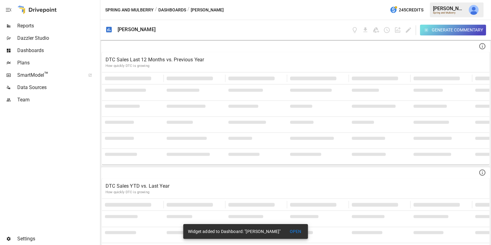
click at [301, 232] on button "OPEN" at bounding box center [296, 231] width 20 height 11
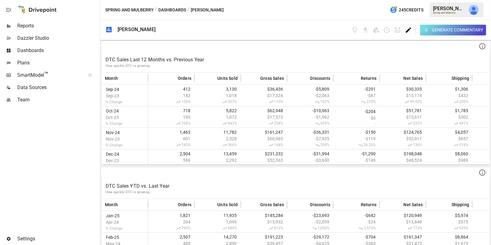
click at [408, 30] on icon "Edit dashboard" at bounding box center [408, 29] width 5 height 5
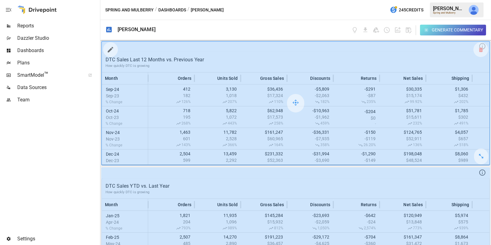
scroll to position [426, 0]
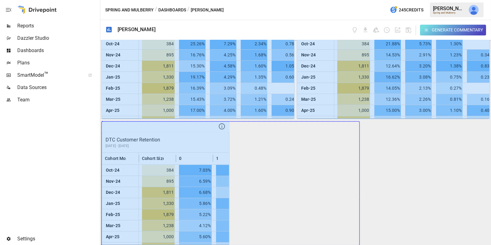
drag, startPoint x: 221, startPoint y: 240, endPoint x: 390, endPoint y: 214, distance: 170.1
click at [390, 214] on div "DTC Sales Last 12 Months vs. Previous Year How quickly DTC is growing Month Ord…" at bounding box center [295, 142] width 390 height 205
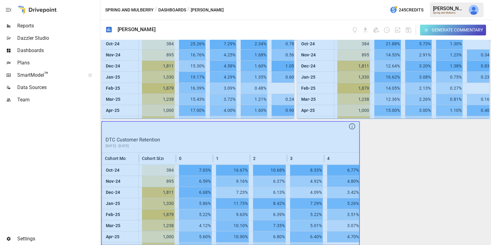
drag, startPoint x: 352, startPoint y: 236, endPoint x: 414, endPoint y: 232, distance: 61.9
click at [414, 232] on div "DTC Sales Last 12 Months vs. Previous Year How quickly DTC is growing Month Ord…" at bounding box center [295, 142] width 390 height 205
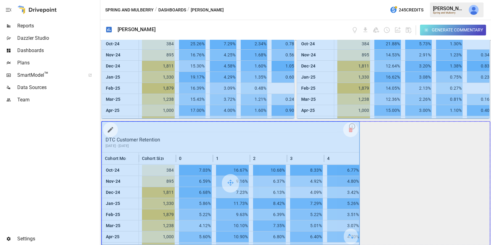
drag, startPoint x: 352, startPoint y: 235, endPoint x: 428, endPoint y: 229, distance: 75.8
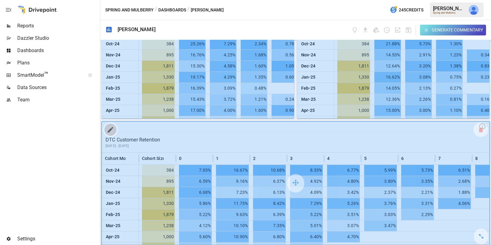
click at [110, 127] on icon "button" at bounding box center [111, 130] width 6 height 6
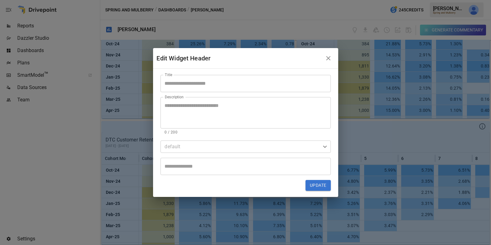
click at [196, 85] on input "Title" at bounding box center [245, 83] width 170 height 17
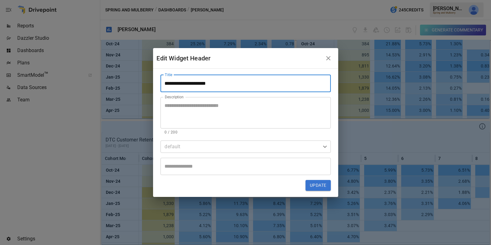
type input "**********"
click at [200, 120] on textarea "Description" at bounding box center [246, 112] width 162 height 21
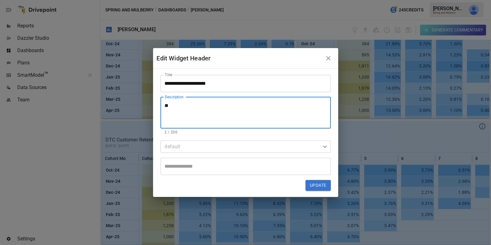
type textarea "*"
type textarea "**********"
click at [321, 187] on button "Update" at bounding box center [317, 185] width 25 height 11
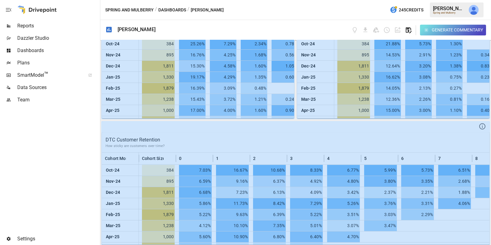
click at [410, 29] on icon "button" at bounding box center [408, 30] width 7 height 7
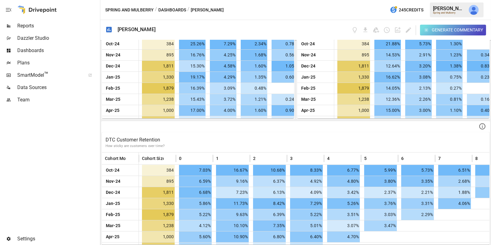
click at [45, 27] on span "Reports" at bounding box center [57, 25] width 81 height 7
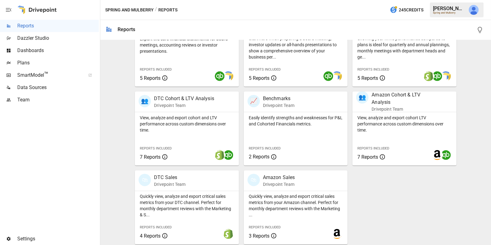
scroll to position [153, 0]
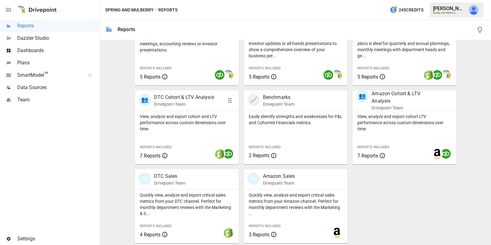
click at [188, 195] on p "Quickly view, analyze and export critical sales metrics from your DTC channel. …" at bounding box center [187, 204] width 94 height 25
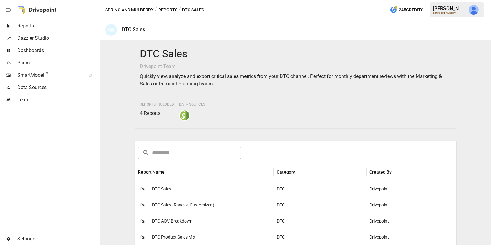
click at [192, 218] on span "DTC AOV Breakdown" at bounding box center [172, 221] width 40 height 16
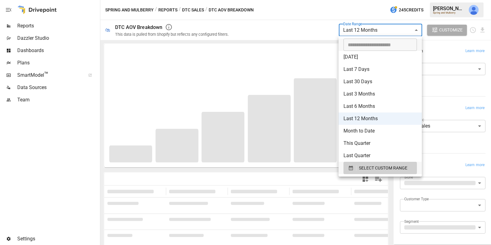
click at [394, 0] on body "**********" at bounding box center [245, 0] width 491 height 0
click at [394, 27] on div at bounding box center [245, 122] width 491 height 245
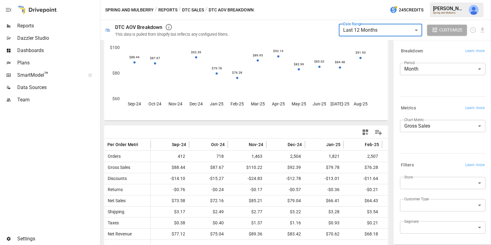
scroll to position [54, 0]
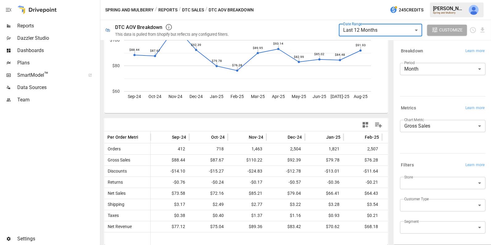
click at [366, 123] on icon "button" at bounding box center [365, 125] width 6 height 6
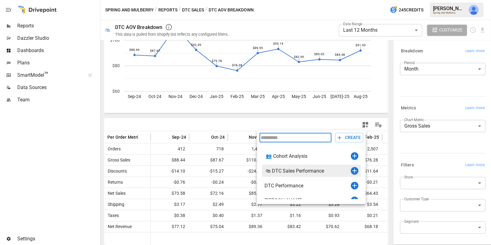
scroll to position [7, 0]
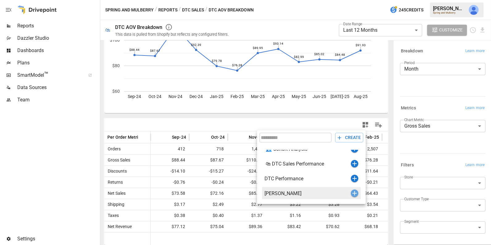
click at [353, 193] on icon "button" at bounding box center [354, 193] width 4 height 4
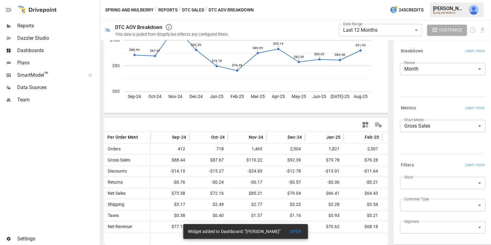
click at [66, 53] on span "Dashboards" at bounding box center [57, 50] width 81 height 7
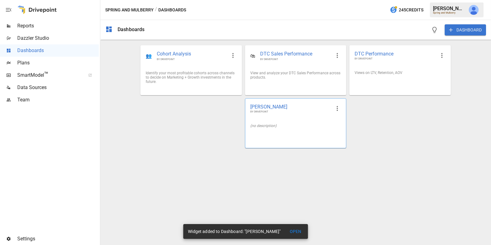
click at [285, 126] on div "(no description)" at bounding box center [295, 126] width 91 height 4
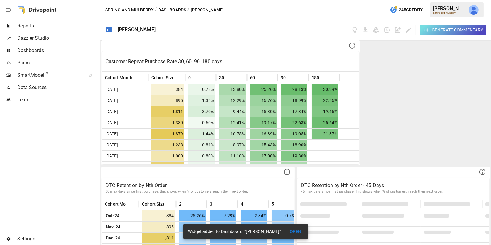
scroll to position [259, 0]
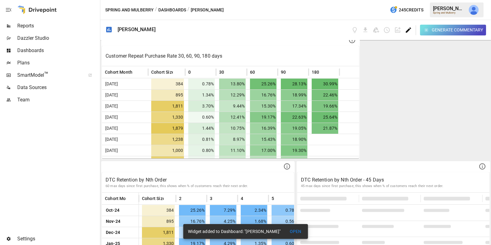
click at [406, 29] on icon "Edit dashboard" at bounding box center [408, 30] width 7 height 7
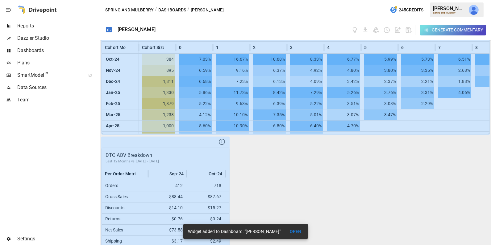
scroll to position [552, 0]
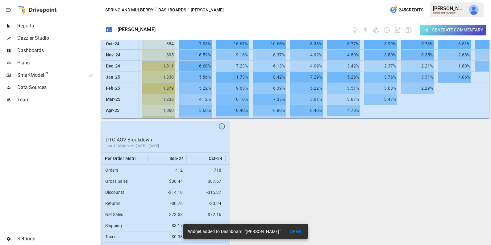
click at [299, 231] on button "OPEN" at bounding box center [296, 231] width 20 height 11
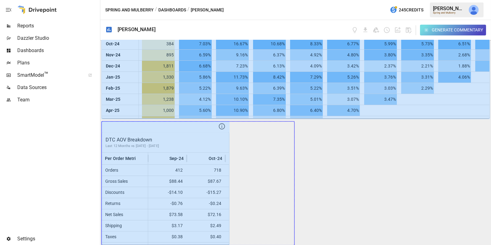
drag, startPoint x: 221, startPoint y: 234, endPoint x: 315, endPoint y: 232, distance: 94.1
click at [315, 232] on div "DTC Sales Last 12 Months vs. Previous Year How quickly DTC is growing Month Ord…" at bounding box center [295, 142] width 390 height 205
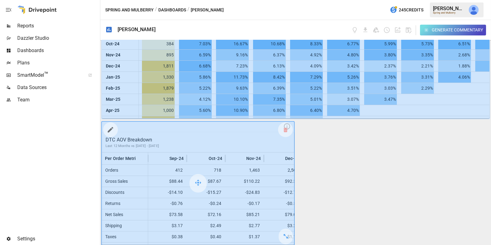
click at [109, 131] on icon "button" at bounding box center [111, 130] width 6 height 6
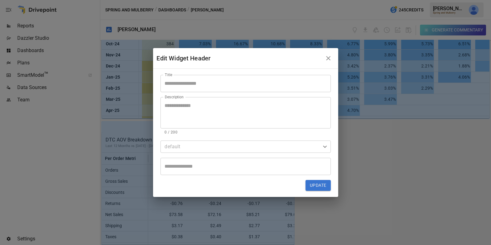
click at [202, 83] on input "Title" at bounding box center [245, 83] width 170 height 17
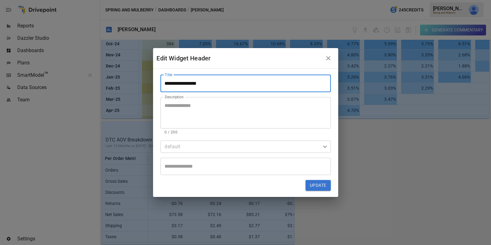
type input "**********"
click at [189, 108] on textarea "Description" at bounding box center [246, 112] width 162 height 21
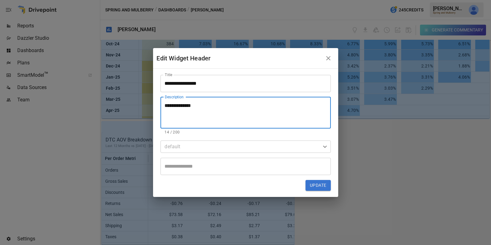
type textarea "**********"
click at [315, 186] on button "Update" at bounding box center [317, 185] width 25 height 11
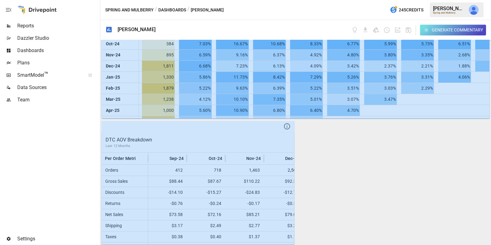
click at [46, 28] on span "Reports" at bounding box center [57, 25] width 81 height 7
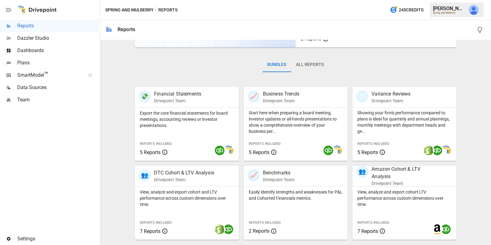
scroll to position [153, 0]
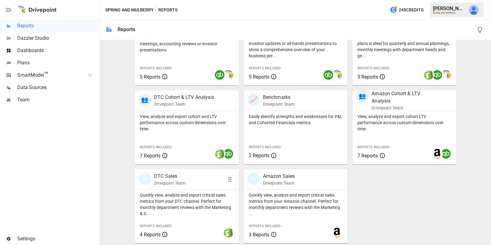
click at [185, 210] on p "Quickly view, analyze and export critical sales metrics from your DTC channel. …" at bounding box center [187, 204] width 94 height 25
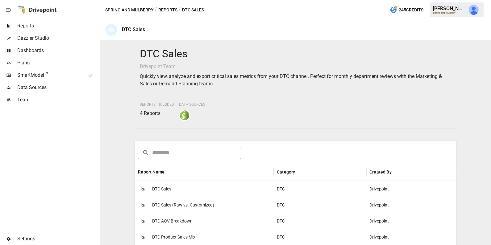
click at [183, 190] on div "🛍 DTC Sales" at bounding box center [204, 189] width 139 height 16
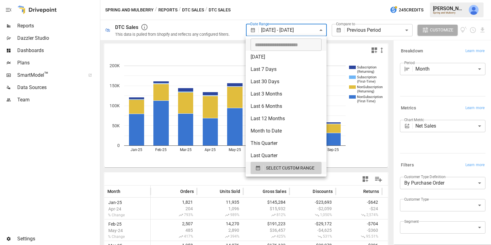
click at [305, 0] on body "**********" at bounding box center [245, 0] width 491 height 0
click at [222, 169] on div at bounding box center [245, 122] width 491 height 245
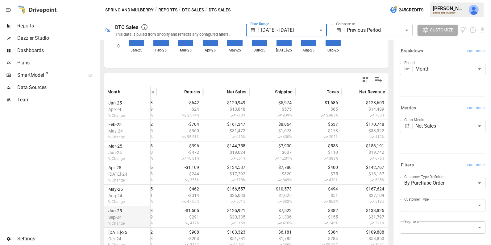
scroll to position [1, 0]
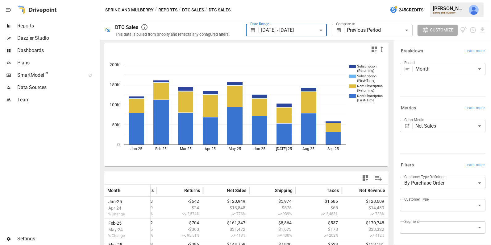
click at [192, 10] on button "DTC Sales" at bounding box center [193, 10] width 22 height 8
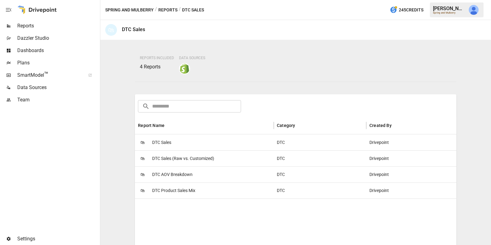
scroll to position [54, 0]
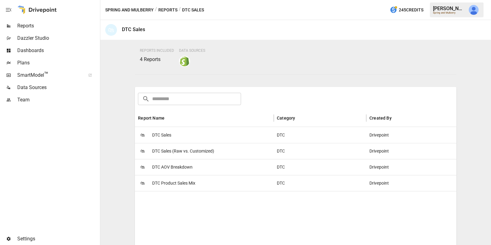
click at [191, 173] on span "DTC AOV Breakdown" at bounding box center [172, 167] width 40 height 16
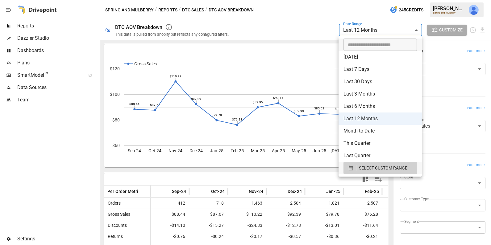
click at [377, 0] on body "**********" at bounding box center [245, 0] width 491 height 0
type input "**********"
click at [360, 42] on input "**********" at bounding box center [377, 45] width 69 height 12
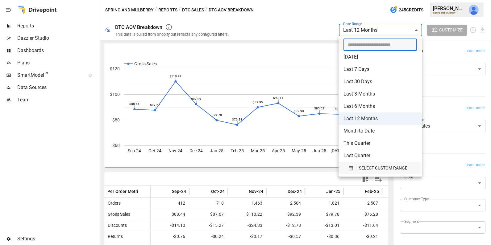
click at [385, 170] on span "SELECT CUSTOM RANGE" at bounding box center [383, 168] width 48 height 8
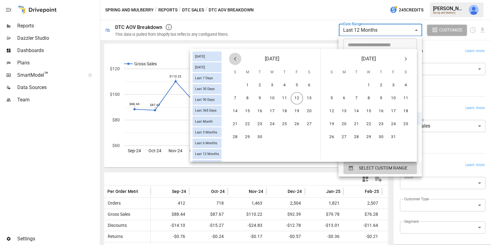
click at [235, 58] on icon "Previous month" at bounding box center [235, 59] width 2 height 4
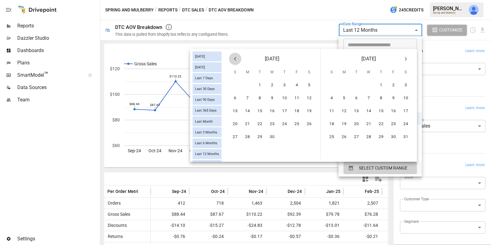
click at [235, 58] on icon "Previous month" at bounding box center [235, 59] width 2 height 4
click at [273, 87] on button "1" at bounding box center [272, 85] width 12 height 12
click at [406, 60] on icon "Next month" at bounding box center [406, 59] width 2 height 4
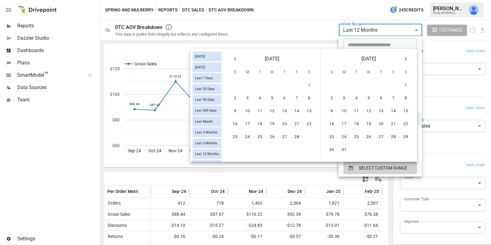
click at [406, 60] on icon "Next month" at bounding box center [406, 59] width 2 height 4
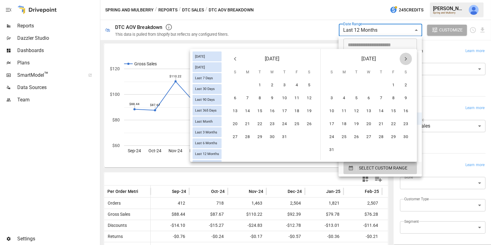
click at [406, 60] on icon "Next month" at bounding box center [406, 59] width 2 height 4
click at [393, 97] on button "12" at bounding box center [393, 98] width 12 height 12
type input "******"
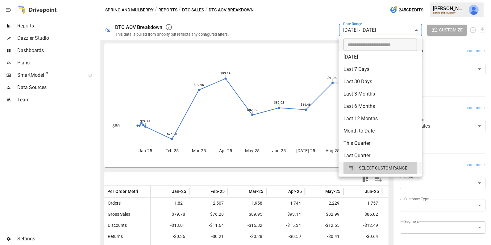
click at [320, 14] on div at bounding box center [245, 122] width 491 height 245
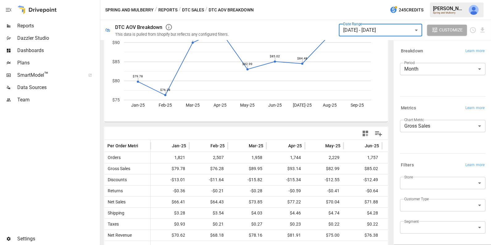
scroll to position [54, 0]
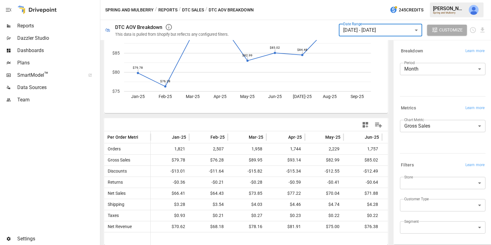
click at [366, 124] on icon "button" at bounding box center [364, 124] width 7 height 7
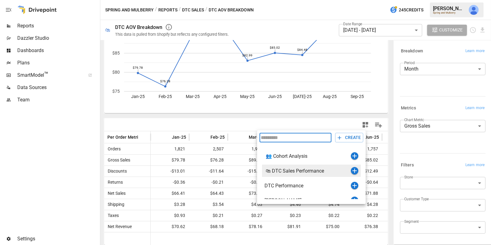
scroll to position [7, 0]
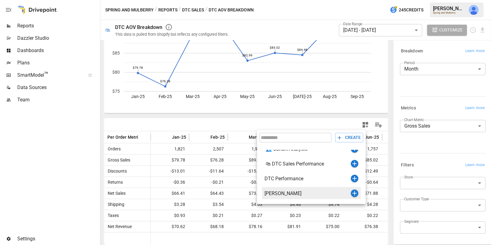
click at [353, 193] on icon "button" at bounding box center [354, 193] width 4 height 4
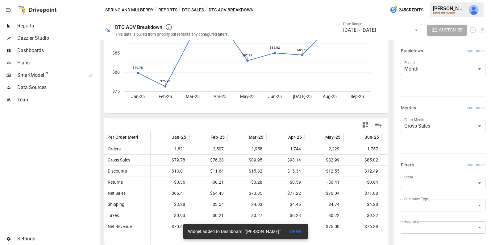
click at [54, 50] on span "Dashboards" at bounding box center [57, 50] width 81 height 7
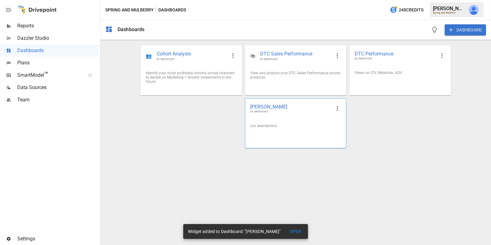
click at [302, 142] on div "[PERSON_NAME] BY DRIVEPOINT (no description)" at bounding box center [295, 123] width 101 height 50
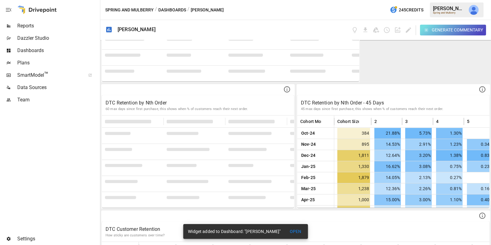
scroll to position [552, 0]
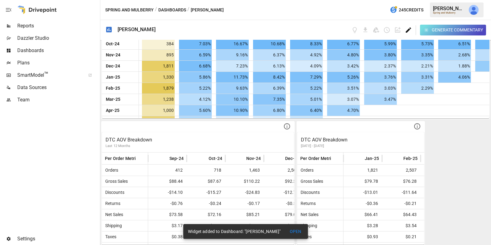
click at [406, 31] on icon "Edit dashboard" at bounding box center [408, 29] width 5 height 5
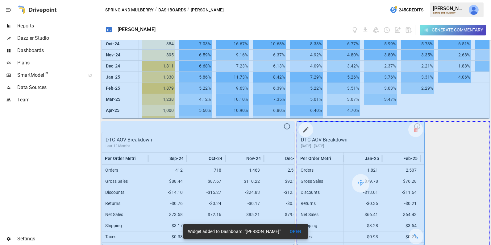
drag, startPoint x: 416, startPoint y: 236, endPoint x: 467, endPoint y: 234, distance: 50.9
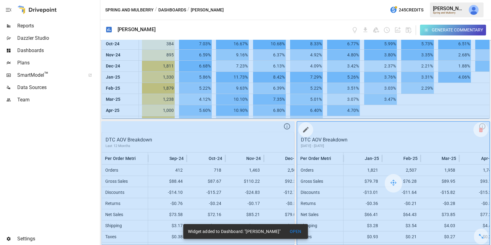
click at [305, 128] on icon "button" at bounding box center [306, 130] width 6 height 6
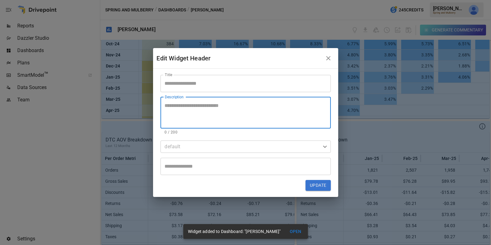
click at [231, 108] on textarea "Description" at bounding box center [246, 112] width 162 height 21
type textarea "***"
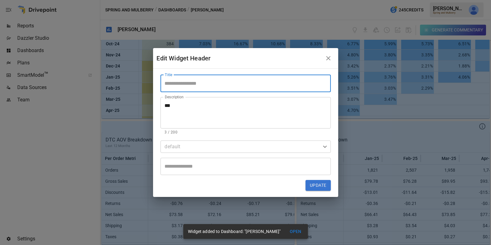
click at [195, 85] on input "Title" at bounding box center [245, 83] width 170 height 17
type input "**********"
click at [318, 183] on button "Update" at bounding box center [317, 185] width 25 height 11
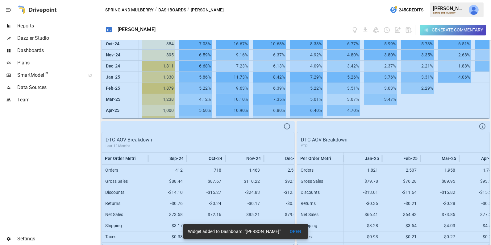
click at [171, 8] on button "Dashboards" at bounding box center [172, 10] width 28 height 8
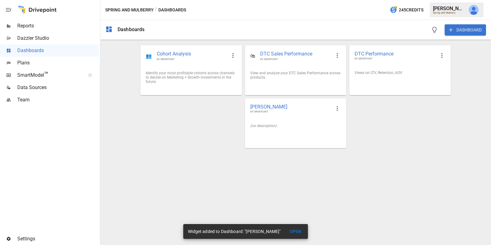
click at [43, 26] on span "Reports" at bounding box center [57, 25] width 81 height 7
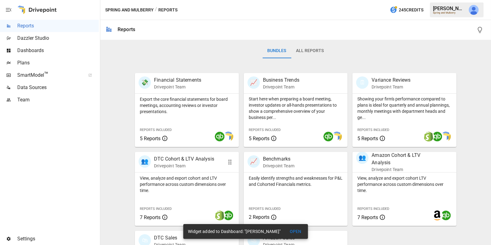
scroll to position [88, 0]
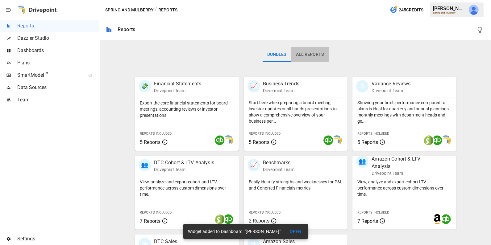
click at [304, 54] on button "All Reports" at bounding box center [310, 54] width 38 height 15
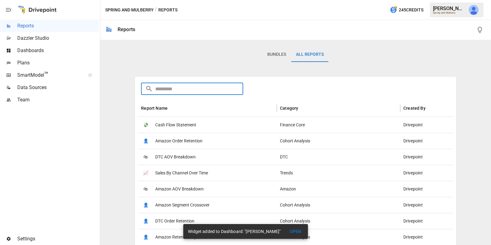
click at [188, 90] on input "text" at bounding box center [199, 89] width 88 height 12
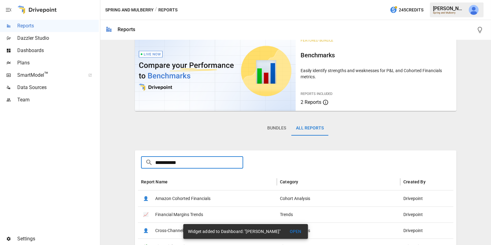
scroll to position [14, 0]
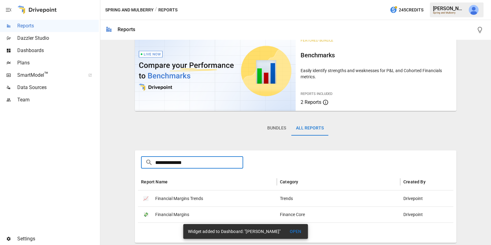
type input "**********"
click at [170, 217] on span "Financial Margins" at bounding box center [172, 215] width 34 height 16
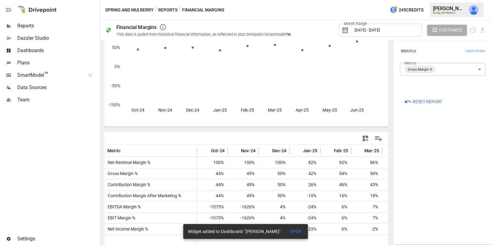
scroll to position [54, 0]
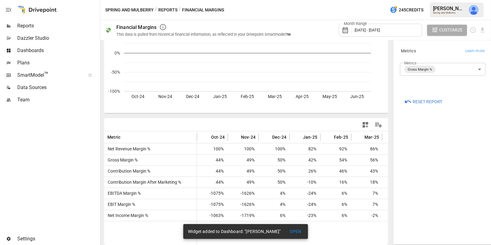
click at [292, 120] on div at bounding box center [315, 125] width 139 height 14
click at [370, 27] on div "Month Range [DATE] - [DATE]" at bounding box center [380, 30] width 83 height 13
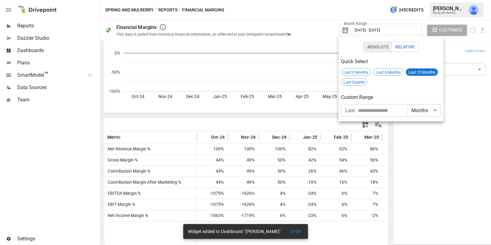
click at [311, 116] on div at bounding box center [245, 122] width 491 height 245
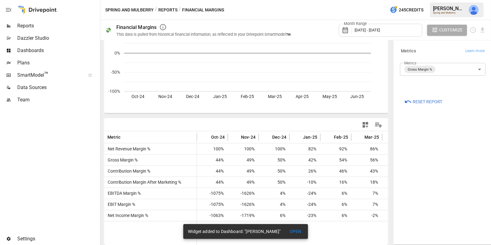
click at [367, 123] on icon "button" at bounding box center [365, 125] width 6 height 6
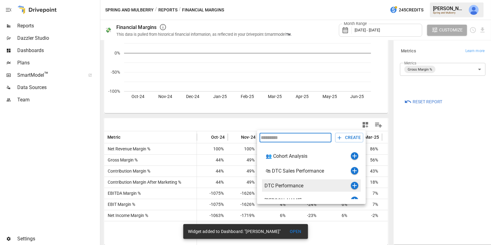
scroll to position [7, 0]
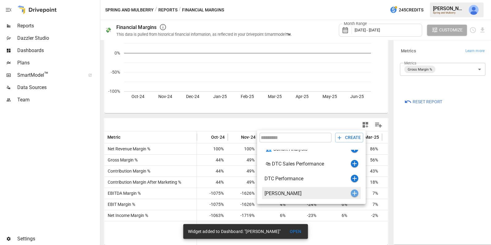
click at [354, 192] on icon "button" at bounding box center [354, 193] width 7 height 7
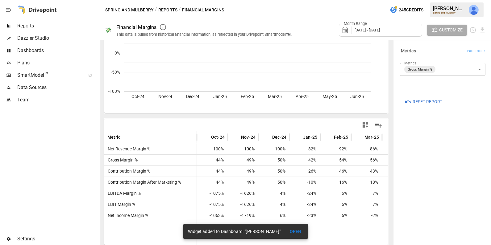
click at [60, 26] on span "Reports" at bounding box center [57, 25] width 81 height 7
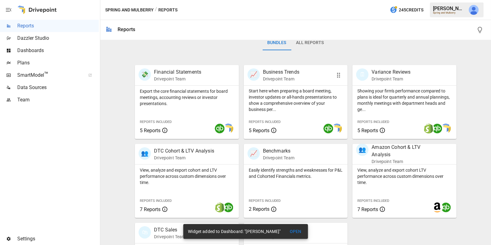
scroll to position [97, 0]
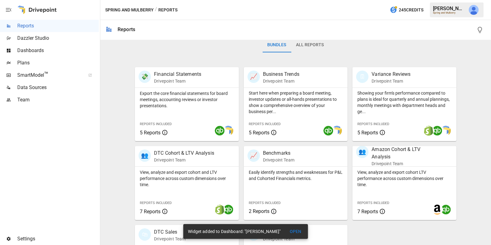
click at [48, 51] on span "Dashboards" at bounding box center [57, 50] width 81 height 7
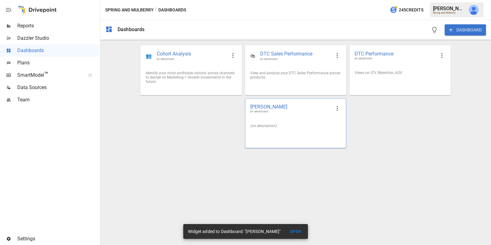
click at [304, 121] on div "(no description)" at bounding box center [295, 126] width 101 height 14
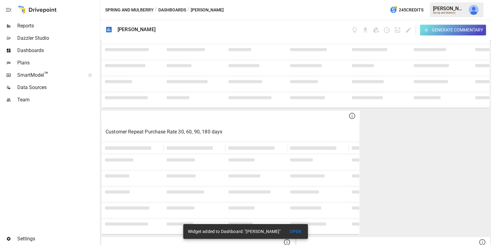
scroll to position [678, 0]
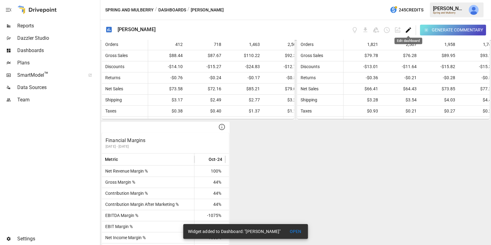
click at [407, 29] on icon "Edit dashboard" at bounding box center [408, 30] width 7 height 7
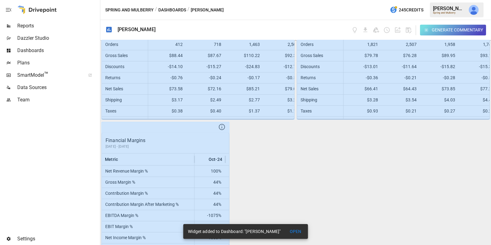
click at [303, 232] on button "OPEN" at bounding box center [296, 231] width 20 height 11
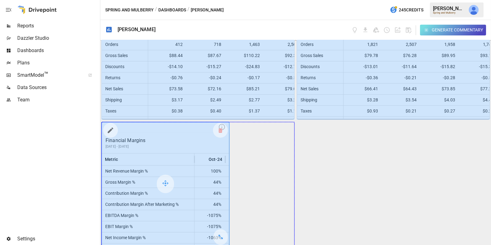
drag, startPoint x: 221, startPoint y: 233, endPoint x: 274, endPoint y: 228, distance: 52.4
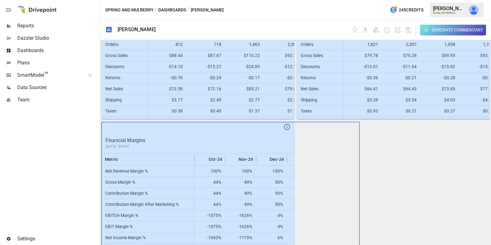
drag, startPoint x: 286, startPoint y: 233, endPoint x: 384, endPoint y: 221, distance: 98.5
click at [384, 221] on div "DTC Sales Last 12 Months vs. Previous Year How quickly DTC is growing Month Ord…" at bounding box center [295, 142] width 390 height 205
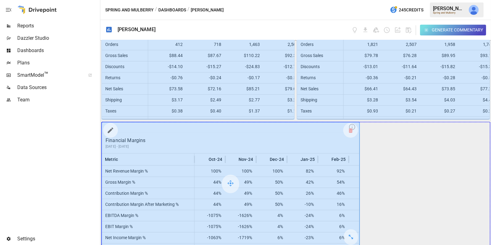
drag, startPoint x: 352, startPoint y: 234, endPoint x: 439, endPoint y: 230, distance: 87.0
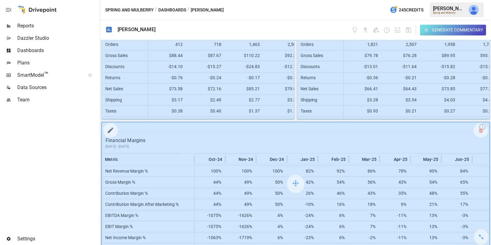
click at [108, 130] on icon "button" at bounding box center [111, 131] width 6 height 6
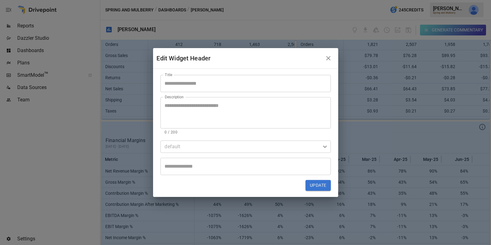
click at [200, 85] on input "Title" at bounding box center [245, 83] width 170 height 17
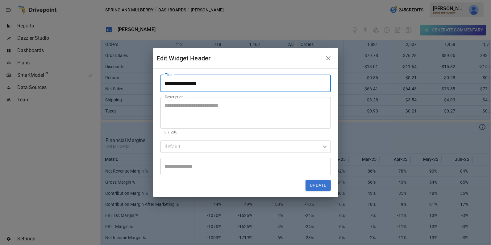
type input "**********"
click at [208, 101] on div "* Description" at bounding box center [245, 112] width 170 height 31
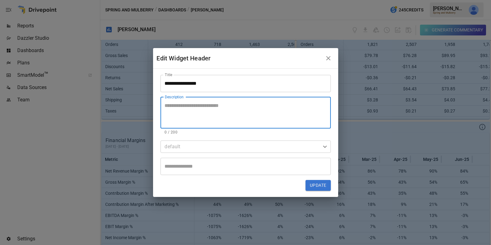
paste textarea "**********"
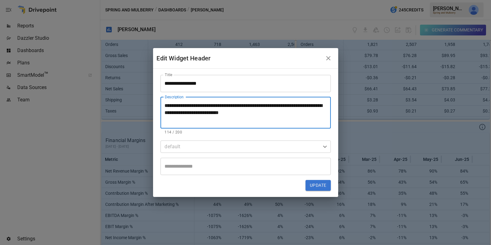
drag, startPoint x: 262, startPoint y: 113, endPoint x: 203, endPoint y: 112, distance: 59.2
click at [203, 112] on textarea "**********" at bounding box center [246, 112] width 162 height 21
drag, startPoint x: 187, startPoint y: 106, endPoint x: 146, endPoint y: 103, distance: 40.2
click at [146, 103] on div "**********" at bounding box center [245, 122] width 491 height 245
click at [215, 114] on textarea "**********" at bounding box center [246, 112] width 162 height 21
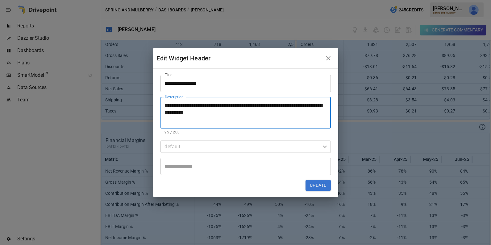
click at [180, 113] on textarea "**********" at bounding box center [246, 112] width 162 height 21
type textarea "**********"
click at [310, 183] on button "Update" at bounding box center [317, 185] width 25 height 11
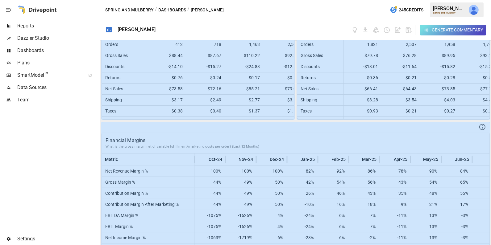
click at [54, 47] on span "Dashboards" at bounding box center [57, 50] width 81 height 7
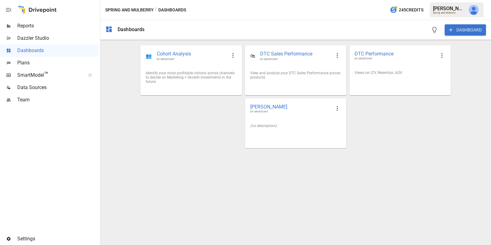
click at [52, 25] on span "Reports" at bounding box center [57, 25] width 81 height 7
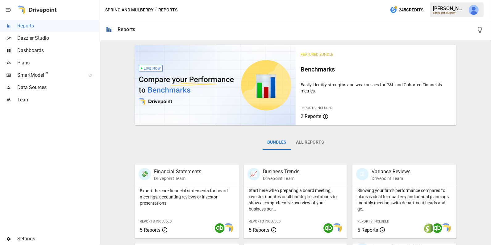
click at [308, 142] on button "All Reports" at bounding box center [310, 142] width 38 height 15
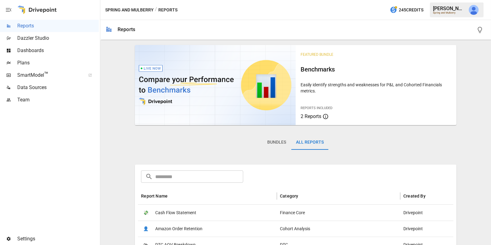
click at [210, 181] on input "text" at bounding box center [199, 177] width 88 height 12
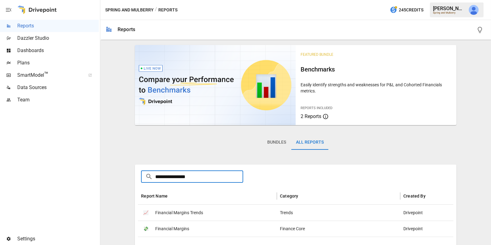
type input "**********"
click at [187, 227] on span "Financial Margins" at bounding box center [172, 229] width 34 height 16
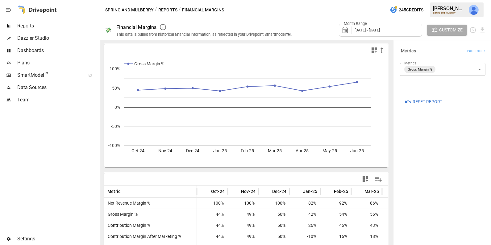
click at [364, 31] on span "[DATE] - [DATE]" at bounding box center [366, 30] width 25 height 5
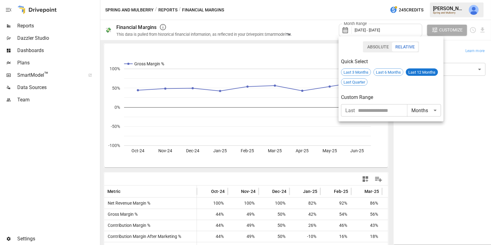
click at [379, 46] on button "Absolute" at bounding box center [378, 46] width 28 height 9
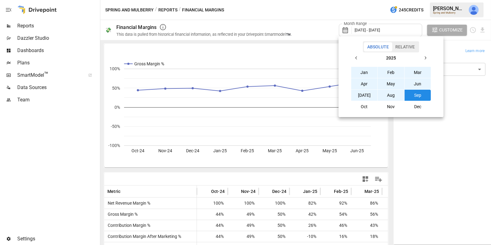
click at [402, 48] on button "Relative" at bounding box center [405, 46] width 26 height 9
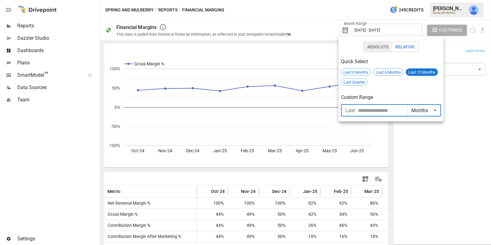
click at [384, 110] on input "number" at bounding box center [382, 110] width 49 height 12
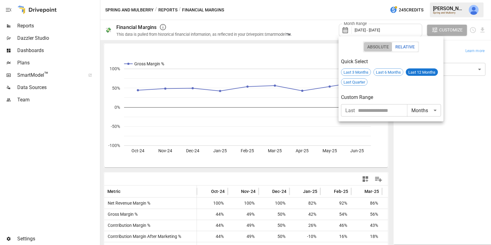
click at [371, 49] on button "Absolute" at bounding box center [378, 46] width 28 height 9
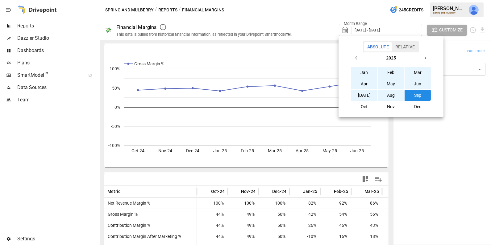
click at [355, 56] on icon "button" at bounding box center [356, 58] width 5 height 5
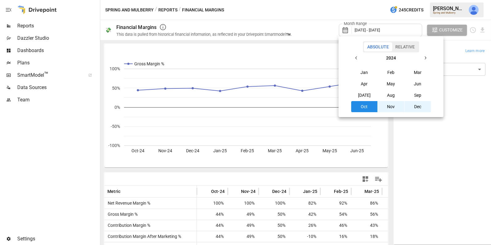
click at [426, 60] on icon "button" at bounding box center [424, 58] width 5 height 5
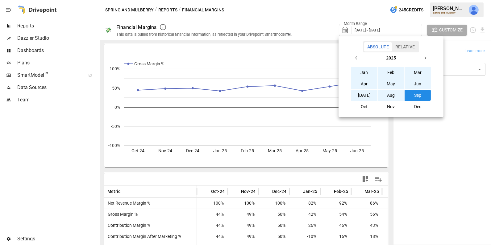
click at [365, 74] on button "Jan" at bounding box center [364, 72] width 27 height 11
click at [421, 95] on button "Sep" at bounding box center [417, 95] width 27 height 11
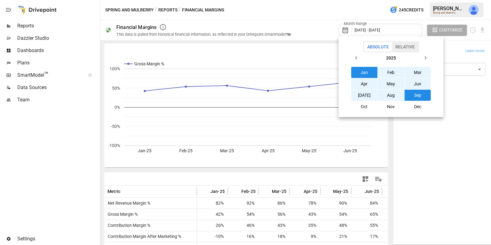
click at [361, 178] on div at bounding box center [245, 122] width 491 height 245
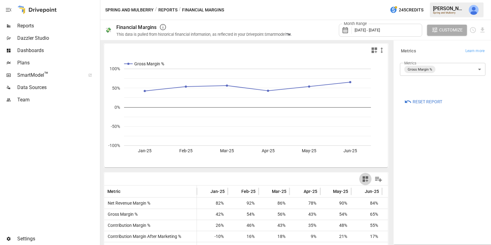
click at [363, 178] on icon "button" at bounding box center [365, 179] width 6 height 6
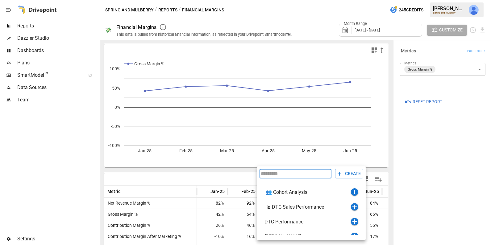
scroll to position [7, 0]
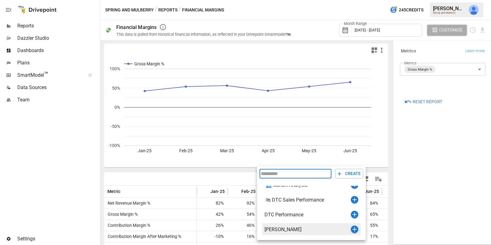
click at [355, 230] on icon "button" at bounding box center [354, 229] width 7 height 7
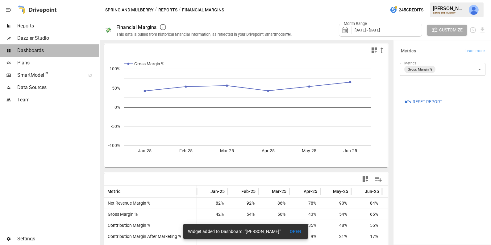
click at [56, 50] on span "Dashboards" at bounding box center [57, 50] width 81 height 7
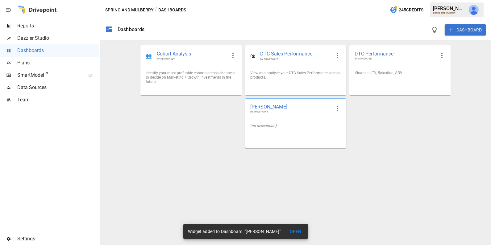
click at [287, 129] on div "(no description)" at bounding box center [295, 126] width 101 height 14
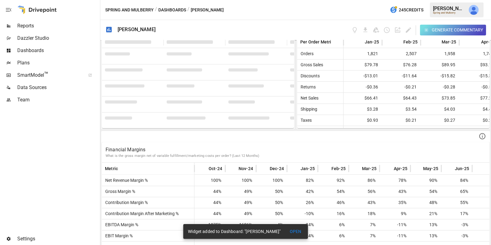
scroll to position [804, 0]
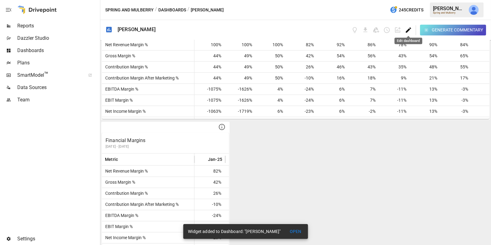
click at [407, 29] on icon "Edit dashboard" at bounding box center [408, 30] width 7 height 7
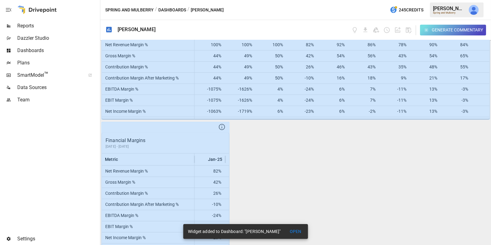
click at [298, 231] on button "OPEN" at bounding box center [296, 231] width 20 height 11
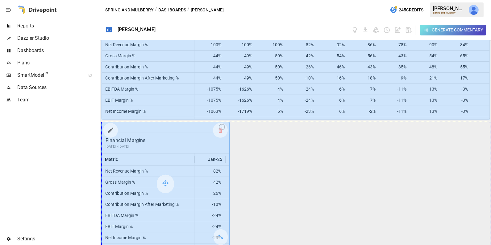
drag, startPoint x: 220, startPoint y: 233, endPoint x: 452, endPoint y: 222, distance: 232.2
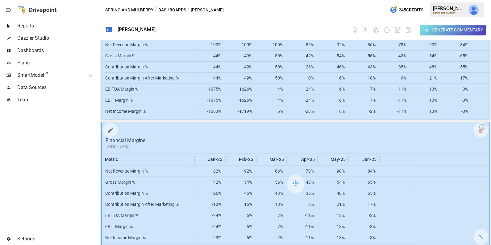
click at [111, 131] on icon "button" at bounding box center [110, 130] width 7 height 7
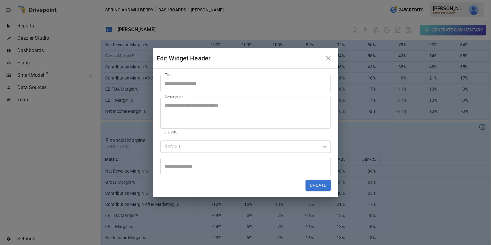
click at [329, 59] on icon "button" at bounding box center [327, 58] width 7 height 7
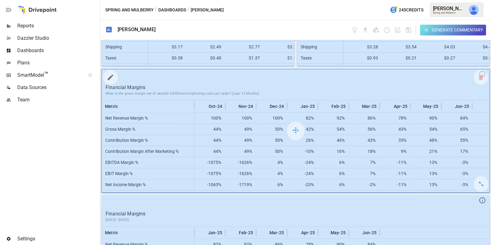
scroll to position [713, 0]
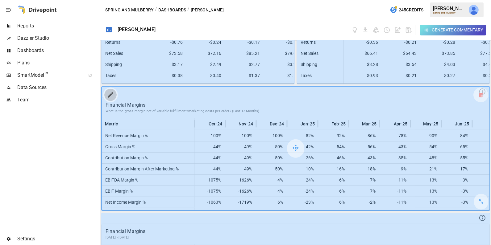
click at [109, 95] on icon "button" at bounding box center [110, 94] width 7 height 7
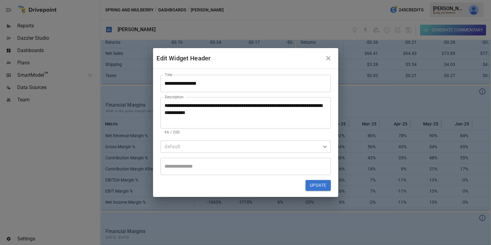
click at [208, 104] on textarea "**********" at bounding box center [246, 112] width 162 height 21
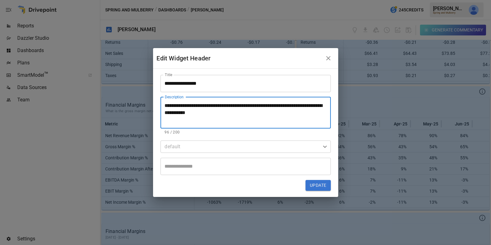
click at [208, 104] on textarea "**********" at bounding box center [246, 112] width 162 height 21
click at [320, 183] on button "Update" at bounding box center [317, 185] width 25 height 11
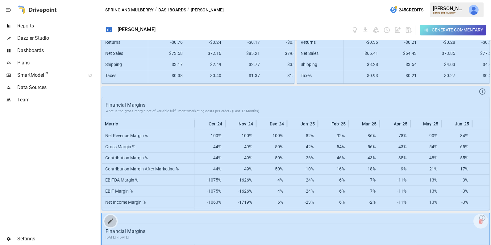
click at [112, 219] on icon "button" at bounding box center [111, 222] width 6 height 6
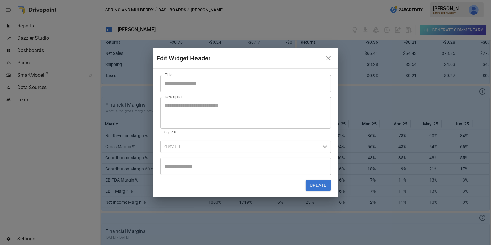
click at [201, 117] on textarea "Description" at bounding box center [246, 112] width 162 height 21
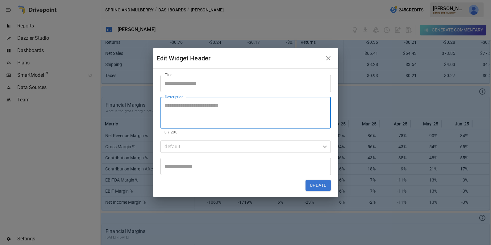
paste textarea "**********"
drag, startPoint x: 216, startPoint y: 111, endPoint x: 182, endPoint y: 114, distance: 34.7
click at [182, 114] on textarea "**********" at bounding box center [246, 112] width 162 height 21
type textarea "**********"
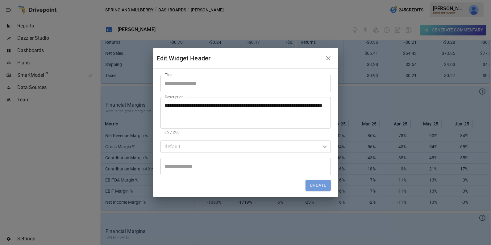
click at [316, 185] on button "Update" at bounding box center [317, 185] width 25 height 11
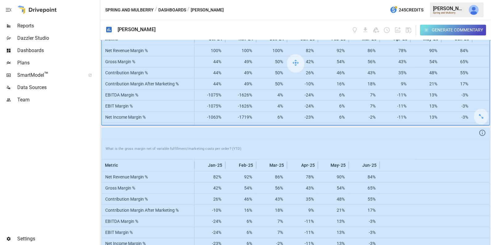
scroll to position [804, 0]
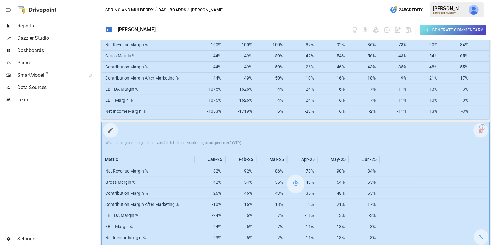
click at [111, 134] on button "button" at bounding box center [110, 130] width 12 height 12
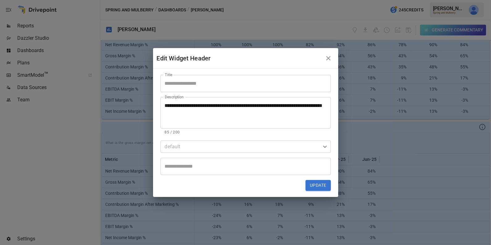
click at [181, 84] on input "Title" at bounding box center [245, 83] width 170 height 17
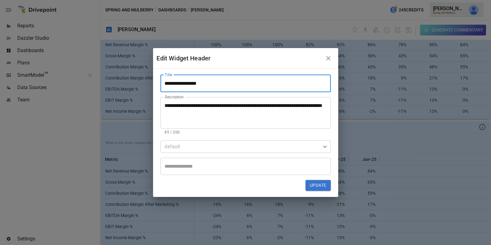
type input "**********"
click at [322, 187] on button "Update" at bounding box center [317, 185] width 25 height 11
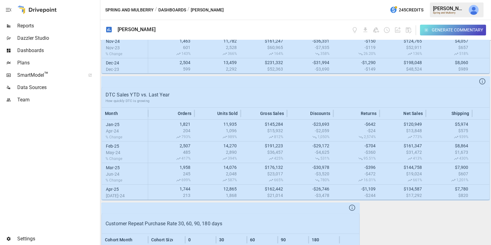
scroll to position [0, 0]
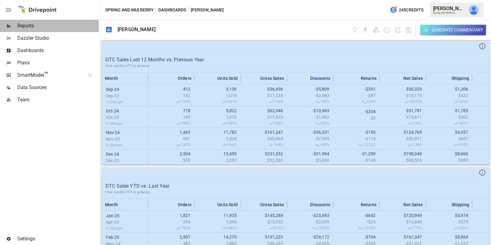
click at [67, 21] on div "Reports" at bounding box center [49, 26] width 99 height 12
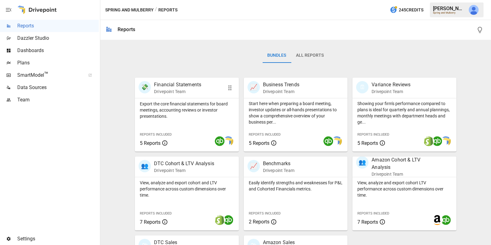
scroll to position [149, 0]
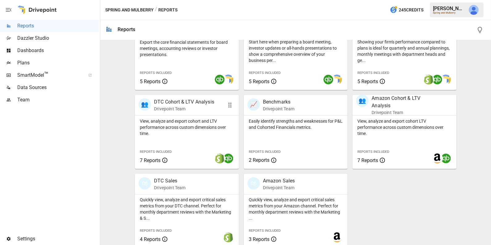
click at [190, 139] on div "View, analyze and export cohort and LTV performance across custom dimensions ov…" at bounding box center [187, 142] width 104 height 53
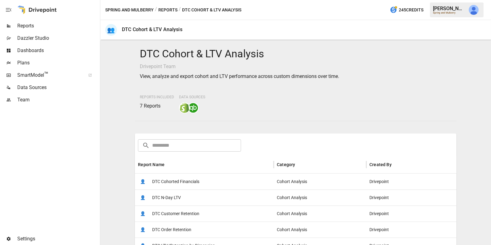
click at [191, 180] on span "DTC Cohorted Financials" at bounding box center [175, 182] width 47 height 16
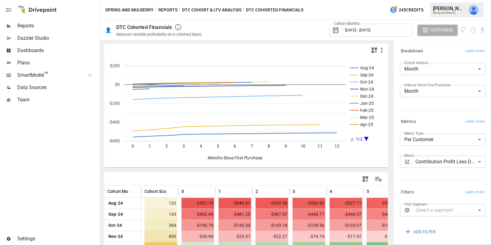
click at [356, 30] on span "[DATE] - [DATE]" at bounding box center [357, 30] width 25 height 5
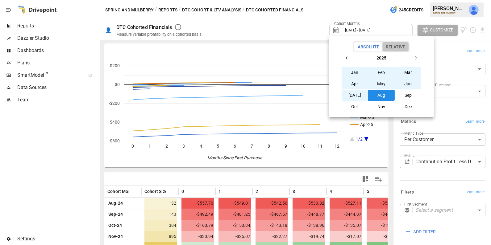
click at [401, 49] on button "Relative" at bounding box center [395, 46] width 26 height 9
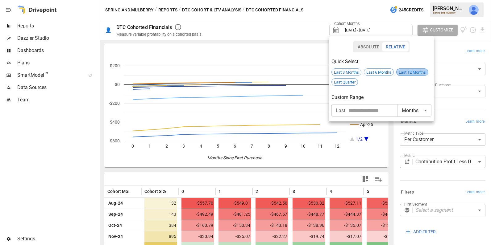
click at [410, 72] on span "Last 12 Months" at bounding box center [411, 72] width 31 height 5
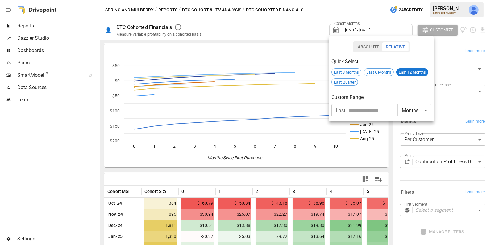
click at [326, 178] on div at bounding box center [245, 122] width 491 height 245
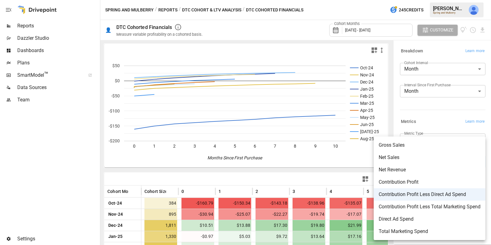
click at [434, 0] on body "Reports Dazzler Studio Dashboards Plans SmartModel ™ Data Sources Team Settings…" at bounding box center [245, 0] width 491 height 0
click at [415, 156] on span "Net Sales" at bounding box center [429, 157] width 102 height 7
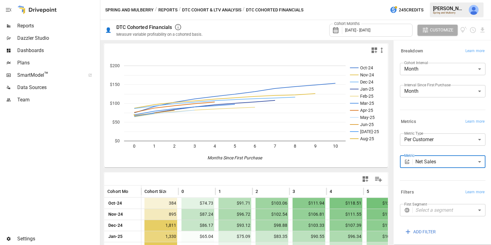
click at [416, 0] on body "Reports Dazzler Studio Dashboards Plans SmartModel ™ Data Sources Team Settings…" at bounding box center [245, 0] width 491 height 0
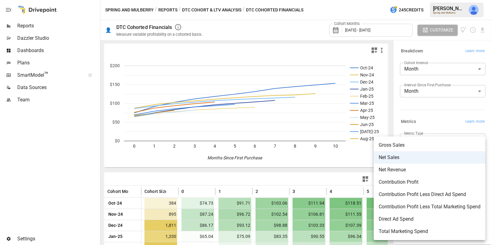
click at [414, 183] on span "Contribution Profit" at bounding box center [429, 182] width 102 height 7
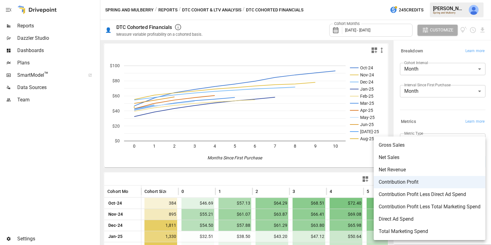
click at [431, 0] on body "Reports Dazzler Studio Dashboards Plans SmartModel ™ Data Sources Team Settings…" at bounding box center [245, 0] width 491 height 0
click at [418, 147] on span "Gross Sales" at bounding box center [429, 145] width 102 height 7
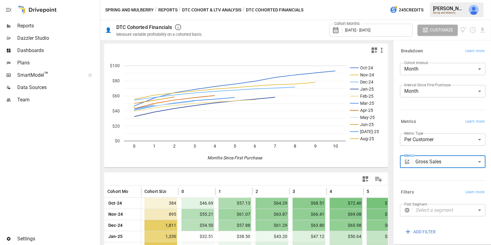
type input "**********"
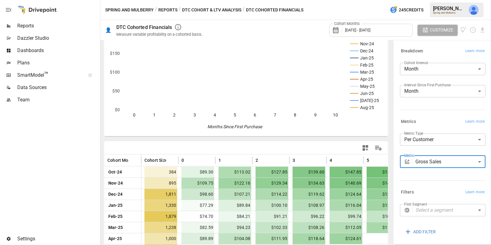
scroll to position [45, 0]
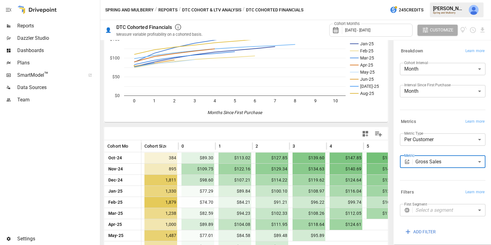
click at [364, 134] on icon "button" at bounding box center [365, 134] width 6 height 6
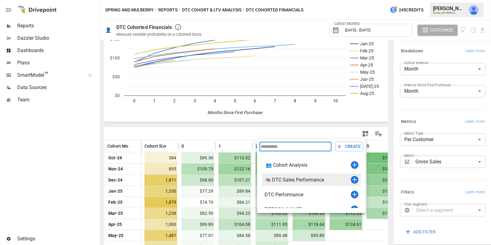
scroll to position [7, 0]
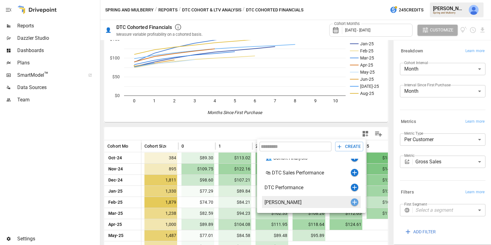
click at [354, 203] on icon "button" at bounding box center [354, 202] width 7 height 7
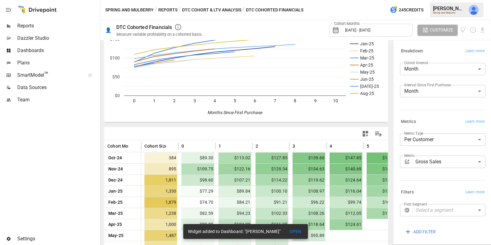
click at [370, 30] on span "[DATE] - [DATE]" at bounding box center [357, 30] width 25 height 5
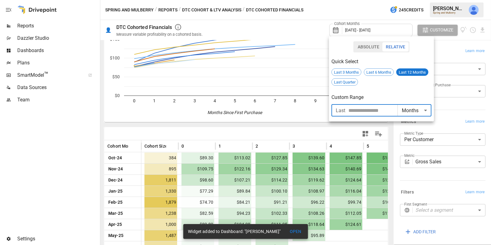
click at [357, 109] on input "number" at bounding box center [372, 110] width 49 height 12
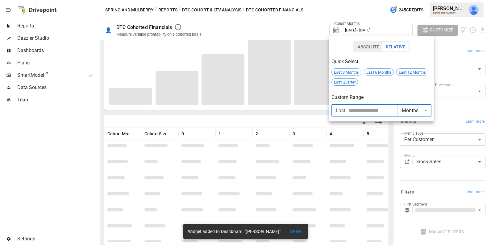
type input "**"
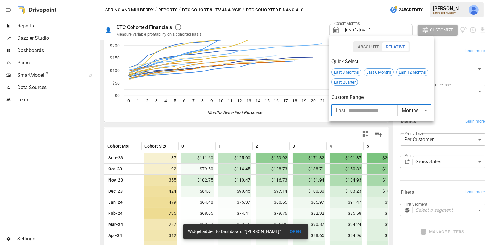
click at [314, 134] on div at bounding box center [245, 122] width 491 height 245
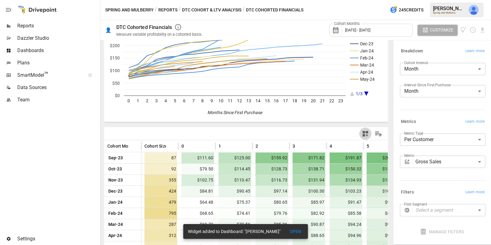
click at [365, 133] on icon "button" at bounding box center [365, 134] width 6 height 6
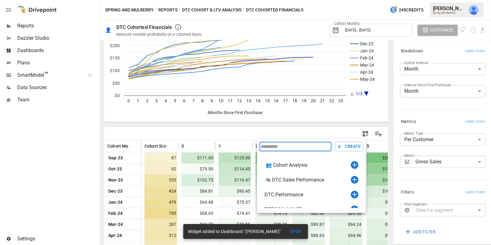
scroll to position [7, 0]
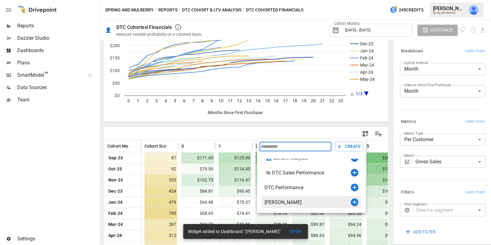
click at [354, 203] on icon "button" at bounding box center [354, 202] width 4 height 4
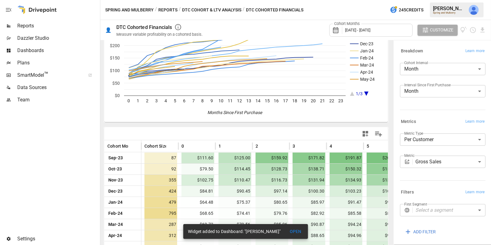
click at [45, 46] on div "Dashboards" at bounding box center [49, 50] width 99 height 12
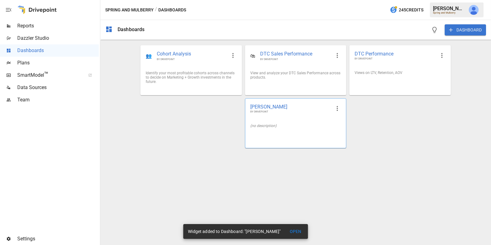
click at [273, 124] on div "(no description)" at bounding box center [295, 126] width 91 height 4
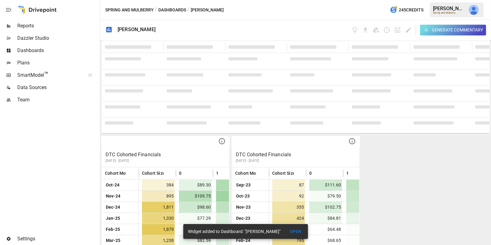
scroll to position [930, 0]
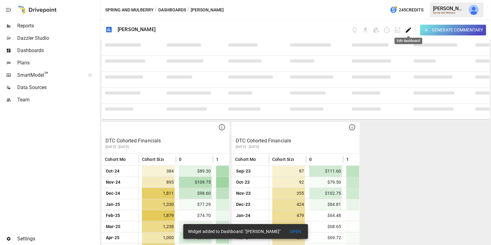
click at [408, 31] on icon "Edit dashboard" at bounding box center [408, 29] width 5 height 5
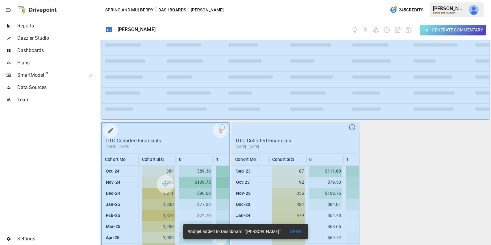
click at [114, 128] on button "button" at bounding box center [110, 131] width 12 height 12
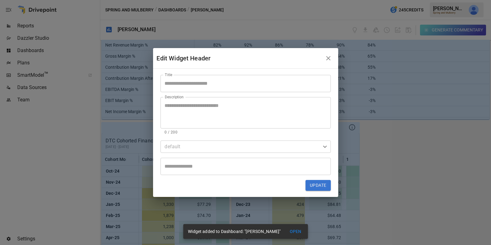
click at [196, 82] on input "Title" at bounding box center [245, 83] width 170 height 17
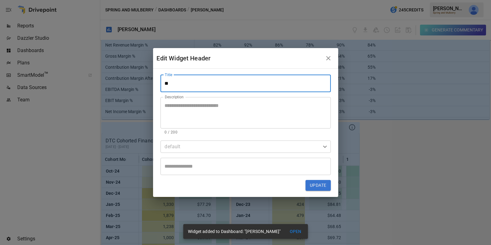
type input "*"
type input "**********"
click at [196, 112] on textarea "Description" at bounding box center [246, 112] width 162 height 21
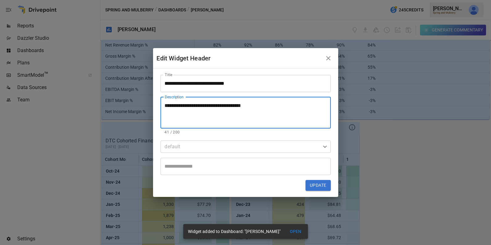
type textarea "**********"
drag, startPoint x: 270, startPoint y: 108, endPoint x: 134, endPoint y: 106, distance: 136.0
click at [134, 106] on div "**********" at bounding box center [245, 122] width 491 height 245
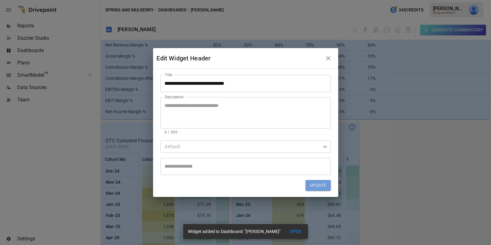
click at [314, 183] on button "Update" at bounding box center [317, 185] width 25 height 11
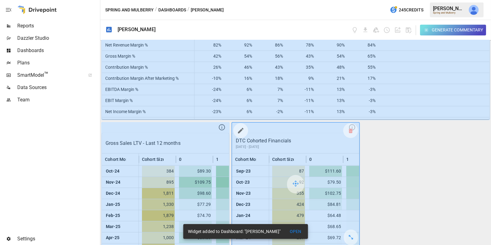
click at [238, 127] on icon "button" at bounding box center [240, 130] width 7 height 7
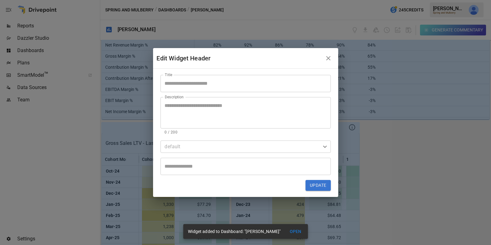
click at [234, 75] on input "Title" at bounding box center [245, 83] width 170 height 17
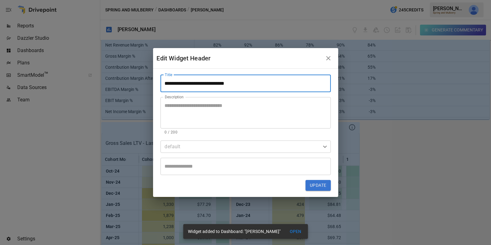
type input "**********"
click at [313, 186] on button "Update" at bounding box center [317, 185] width 25 height 11
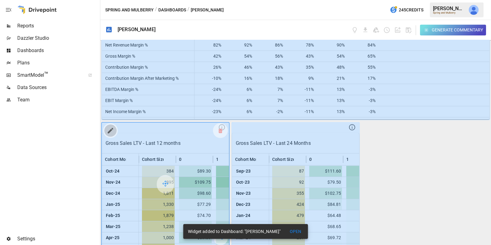
click at [109, 129] on icon "button" at bounding box center [111, 131] width 6 height 6
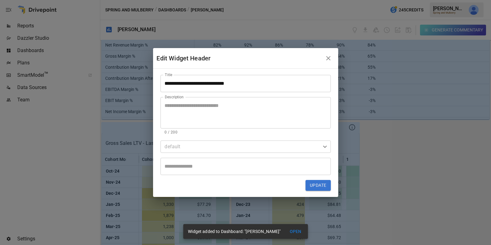
click at [225, 85] on input "**********" at bounding box center [245, 83] width 170 height 17
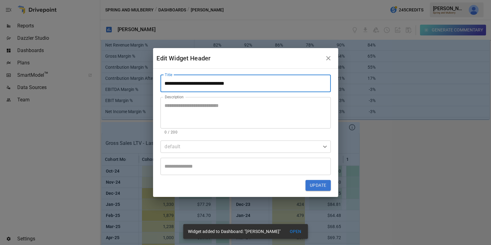
type input "**********"
click at [323, 190] on button "Update" at bounding box center [317, 185] width 25 height 11
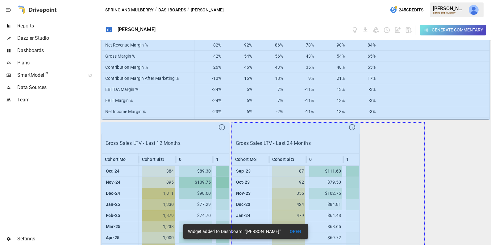
drag, startPoint x: 351, startPoint y: 234, endPoint x: 459, endPoint y: 233, distance: 107.6
click at [459, 233] on div "DTC Sales Last 12 Months vs. Previous Year How quickly DTC is growing Month Ord…" at bounding box center [295, 142] width 390 height 205
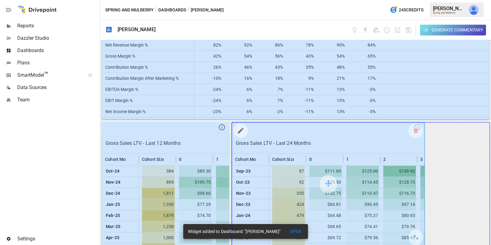
drag, startPoint x: 413, startPoint y: 237, endPoint x: 464, endPoint y: 236, distance: 50.3
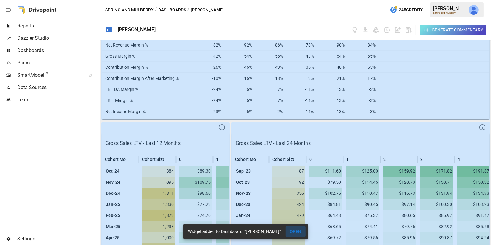
click at [302, 231] on button "OPEN" at bounding box center [296, 231] width 20 height 11
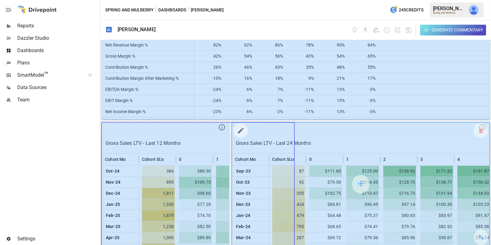
drag, startPoint x: 220, startPoint y: 233, endPoint x: 326, endPoint y: 224, distance: 106.2
click at [326, 224] on div "DTC Sales Last 12 Months vs. Previous Year How quickly DTC is growing Month Ord…" at bounding box center [295, 142] width 390 height 205
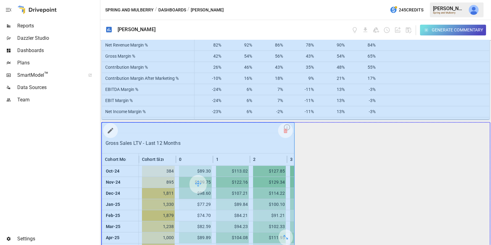
drag, startPoint x: 284, startPoint y: 235, endPoint x: 474, endPoint y: 219, distance: 190.7
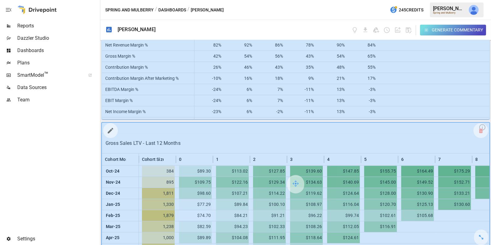
scroll to position [1057, 0]
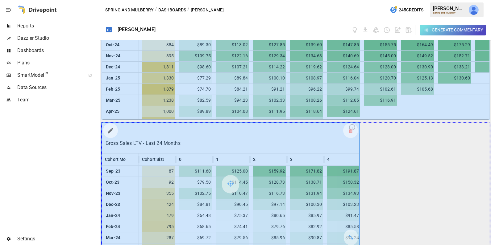
drag, startPoint x: 351, startPoint y: 237, endPoint x: 458, endPoint y: 215, distance: 109.7
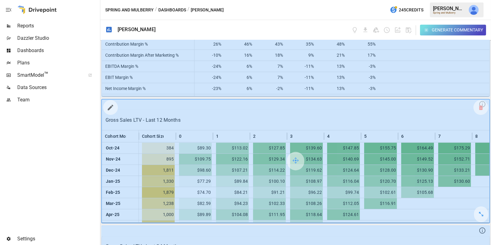
scroll to position [950, 0]
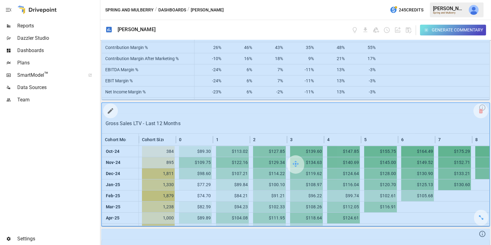
click at [110, 108] on icon "button" at bounding box center [111, 111] width 6 height 6
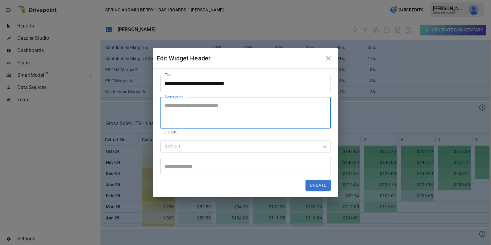
click at [183, 111] on textarea "Description" at bounding box center [246, 112] width 162 height 21
click at [188, 105] on textarea "**********" at bounding box center [246, 112] width 162 height 21
type textarea "**********"
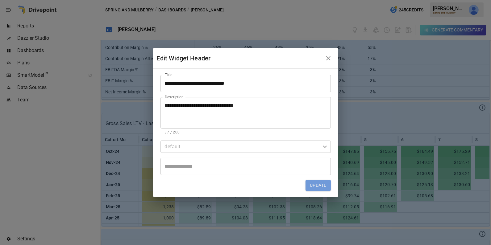
click at [324, 187] on button "Update" at bounding box center [317, 185] width 25 height 11
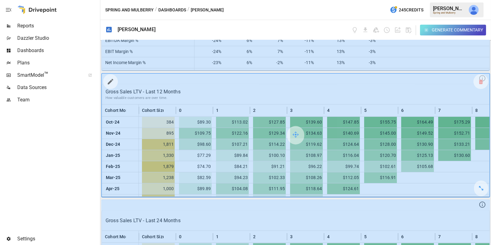
scroll to position [1057, 0]
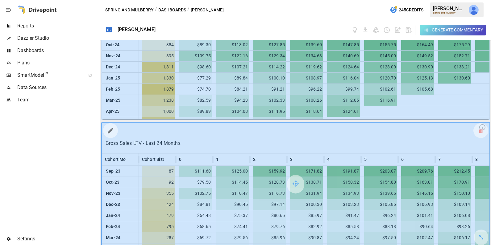
click at [111, 129] on icon "button" at bounding box center [110, 130] width 7 height 7
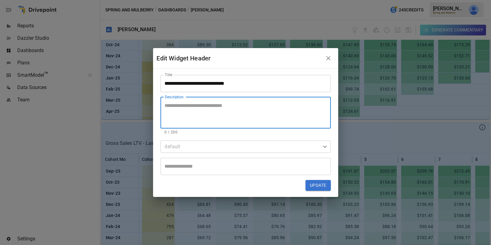
click at [200, 112] on textarea "Description" at bounding box center [246, 112] width 162 height 21
paste textarea "**********"
type textarea "**********"
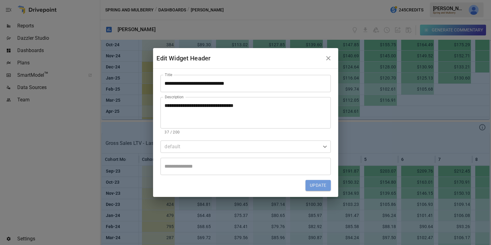
click at [320, 186] on button "Update" at bounding box center [317, 185] width 25 height 11
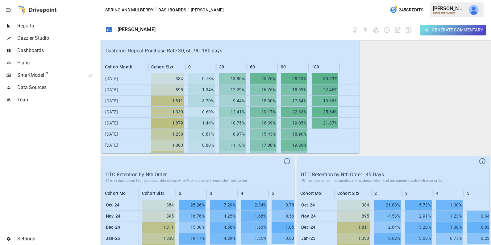
scroll to position [0, 0]
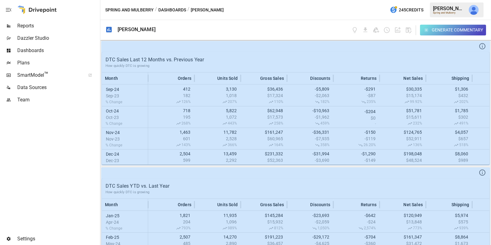
click at [41, 28] on span "Reports" at bounding box center [57, 25] width 81 height 7
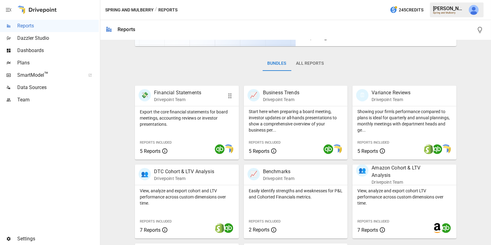
scroll to position [149, 0]
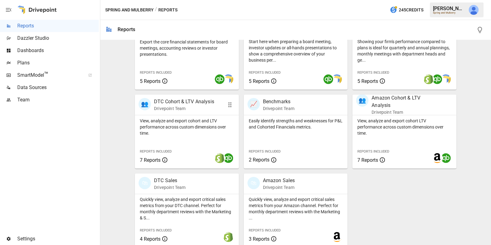
click at [188, 133] on p "View, analyze and export cohort and LTV performance across custom dimensions ov…" at bounding box center [187, 127] width 94 height 19
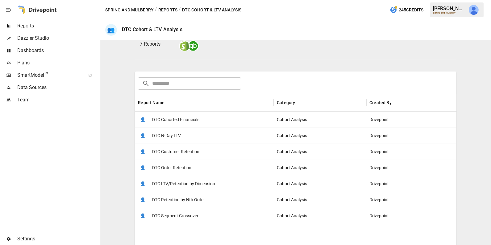
scroll to position [96, 0]
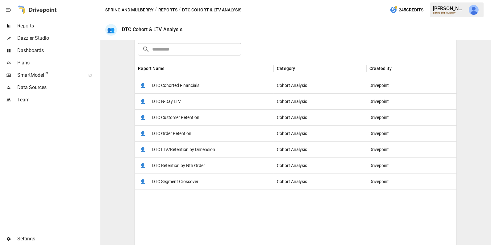
click at [191, 80] on span "DTC Cohorted Financials" at bounding box center [175, 86] width 47 height 16
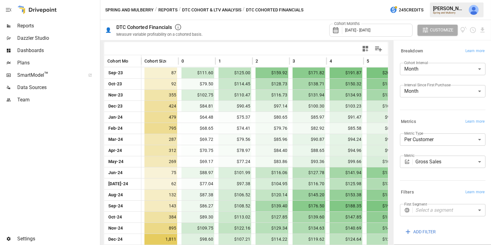
scroll to position [142, 0]
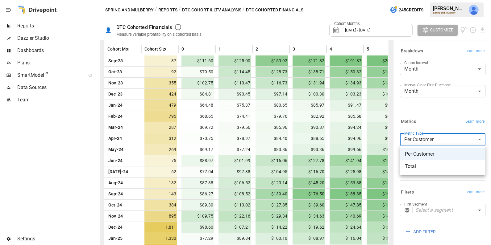
click at [425, 0] on body "Reports Dazzler Studio Dashboards Plans SmartModel ™ Data Sources Team Settings…" at bounding box center [245, 0] width 491 height 0
click at [425, 140] on div at bounding box center [245, 122] width 491 height 245
click at [439, 0] on body "Reports Dazzler Studio Dashboards Plans SmartModel ™ Data Sources Team Settings…" at bounding box center [245, 0] width 491 height 0
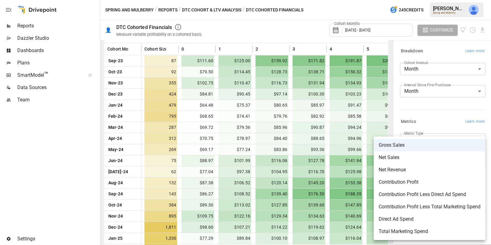
click at [431, 114] on div at bounding box center [245, 122] width 491 height 245
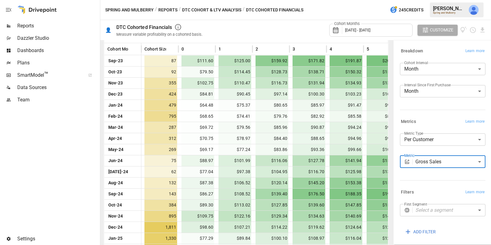
click at [45, 49] on span "Dashboards" at bounding box center [57, 50] width 81 height 7
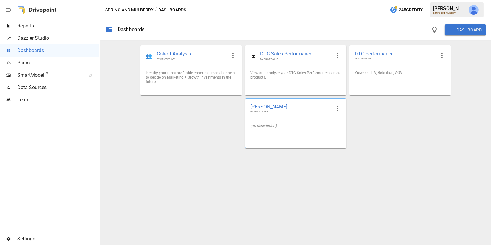
click at [293, 117] on div "[PERSON_NAME] BY DRIVEPOINT" at bounding box center [295, 109] width 101 height 20
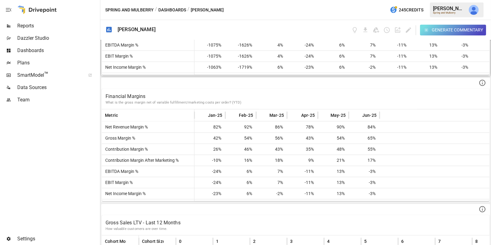
scroll to position [856, 0]
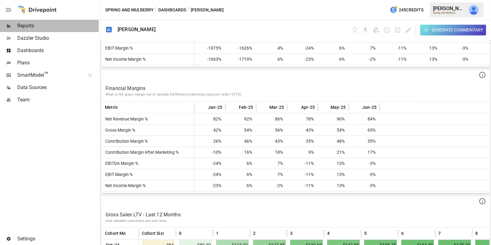
click at [65, 23] on span "Reports" at bounding box center [57, 25] width 81 height 7
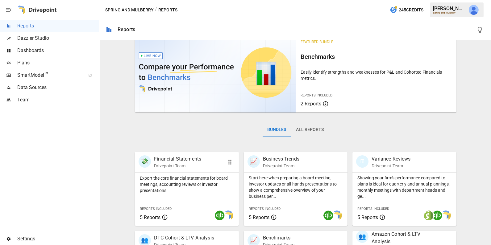
scroll to position [16, 0]
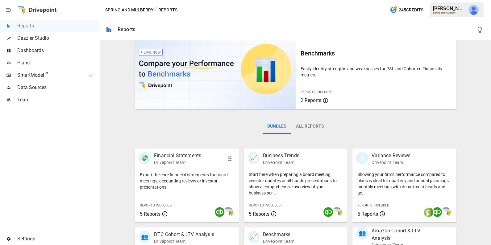
click at [206, 172] on p "Export the core financial statements for board meetings, accounting reviews or …" at bounding box center [187, 181] width 94 height 19
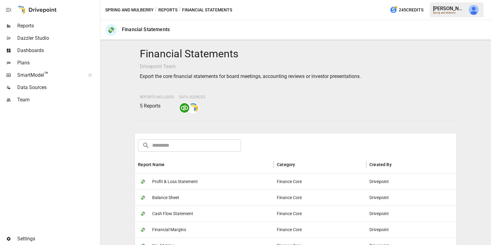
click at [196, 180] on span "Profit & Loss Statement" at bounding box center [175, 182] width 46 height 16
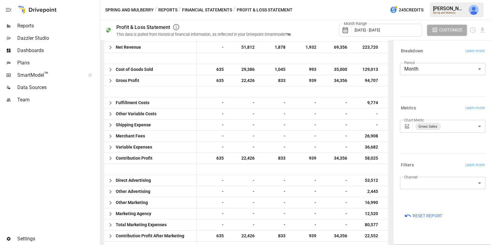
scroll to position [229, 0]
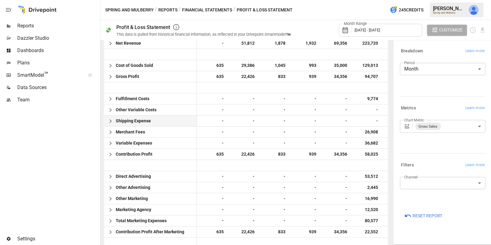
click at [110, 119] on icon "button" at bounding box center [110, 120] width 7 height 7
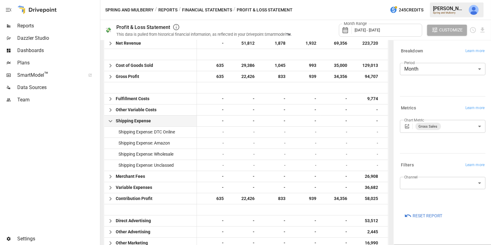
click at [111, 122] on icon "button" at bounding box center [110, 120] width 7 height 7
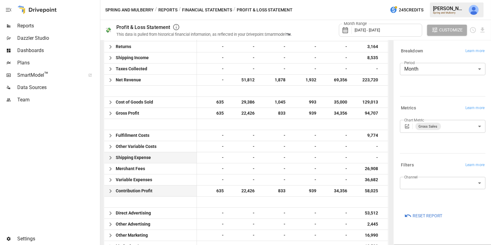
scroll to position [191, 0]
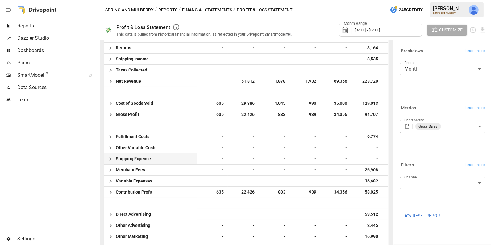
click at [109, 158] on icon "button" at bounding box center [110, 158] width 7 height 7
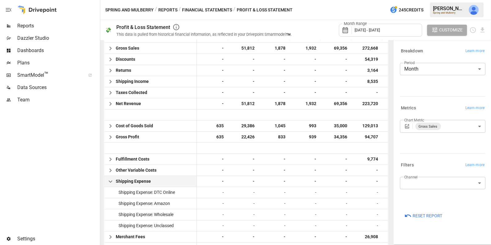
scroll to position [170, 0]
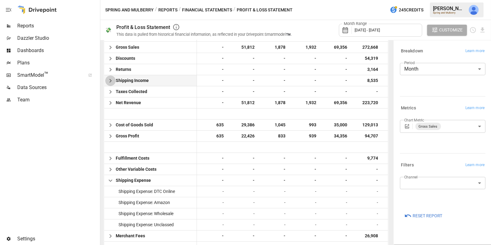
click at [110, 79] on icon "button" at bounding box center [110, 80] width 7 height 7
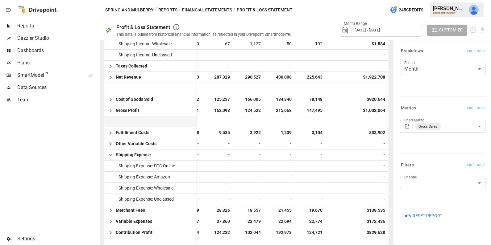
scroll to position [239, 0]
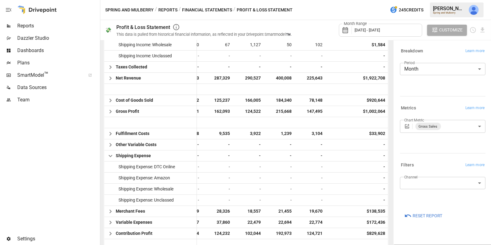
click at [47, 27] on span "Reports" at bounding box center [57, 25] width 81 height 7
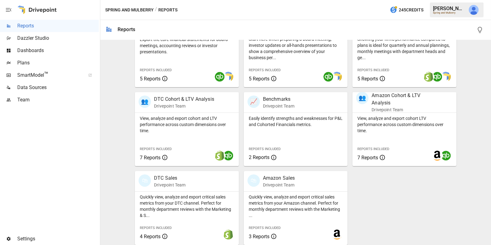
scroll to position [153, 0]
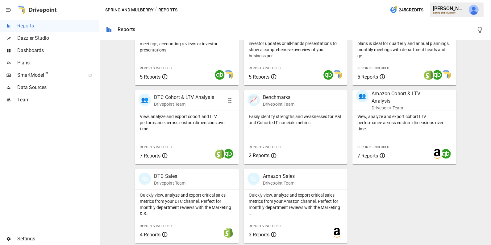
click at [171, 118] on p "View, analyze and export cohort and LTV performance across custom dimensions ov…" at bounding box center [187, 122] width 94 height 19
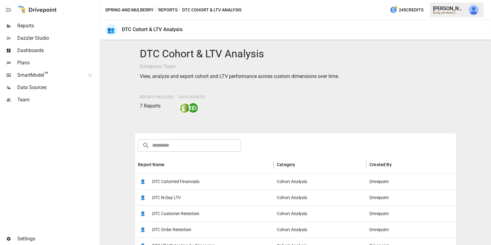
click at [47, 27] on span "Reports" at bounding box center [57, 25] width 81 height 7
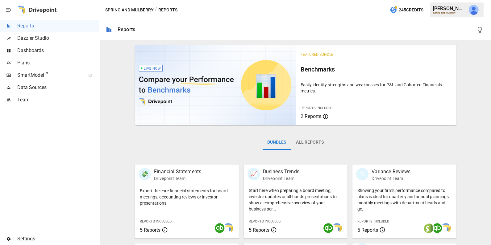
click at [42, 50] on span "Dashboards" at bounding box center [57, 50] width 81 height 7
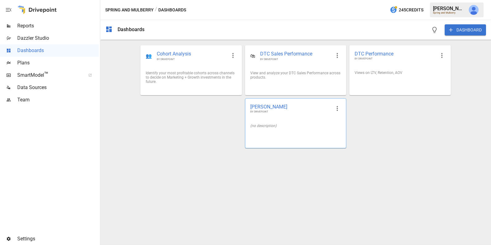
click at [313, 122] on div "(no description)" at bounding box center [295, 126] width 101 height 14
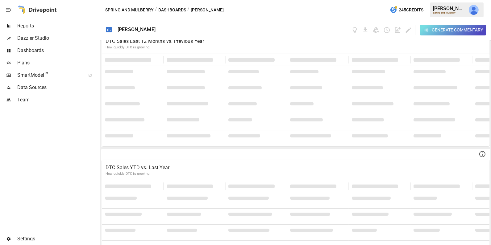
scroll to position [23, 0]
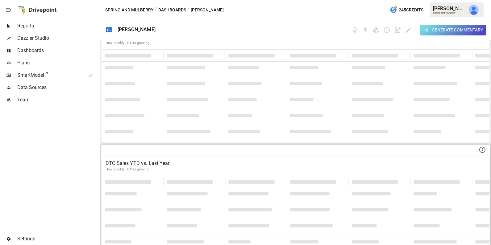
click at [159, 160] on p "DTC Sales YTD vs. Last Year" at bounding box center [295, 163] width 380 height 7
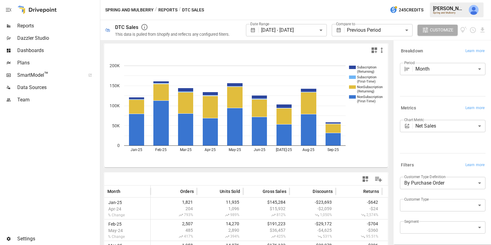
click at [36, 47] on span "Dashboards" at bounding box center [57, 50] width 81 height 7
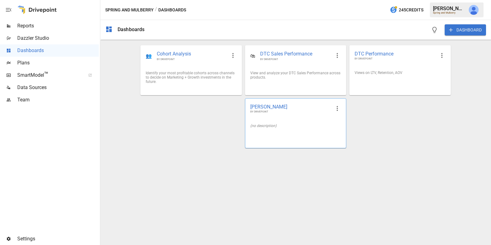
click at [297, 126] on div "(no description)" at bounding box center [295, 126] width 91 height 4
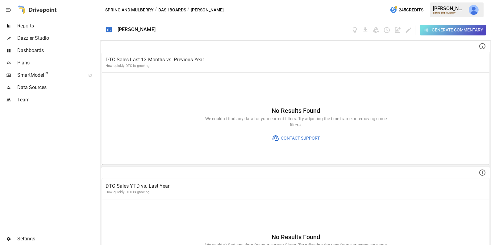
scroll to position [4, 0]
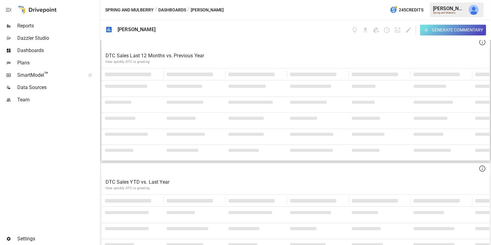
click at [216, 60] on p "How quickly DTC is growing" at bounding box center [295, 62] width 380 height 5
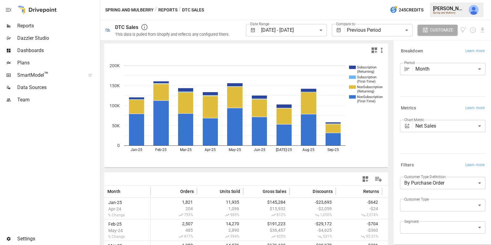
click at [58, 47] on span "Dashboards" at bounding box center [57, 50] width 81 height 7
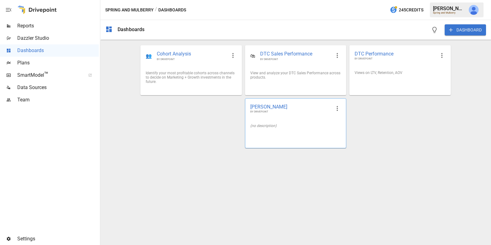
click at [274, 125] on div "(no description)" at bounding box center [295, 126] width 91 height 4
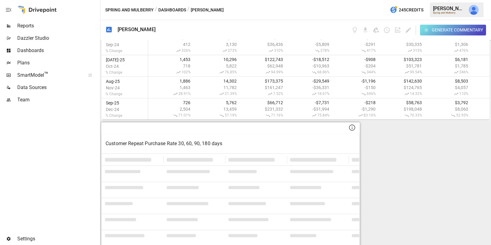
scroll to position [186, 0]
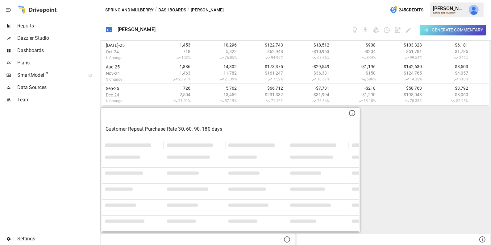
click at [256, 129] on p "Customer Repeat Purchase Rate 30, 60, 90, 180 days" at bounding box center [230, 129] width 250 height 7
